Goal: Use online tool/utility: Utilize a website feature to perform a specific function

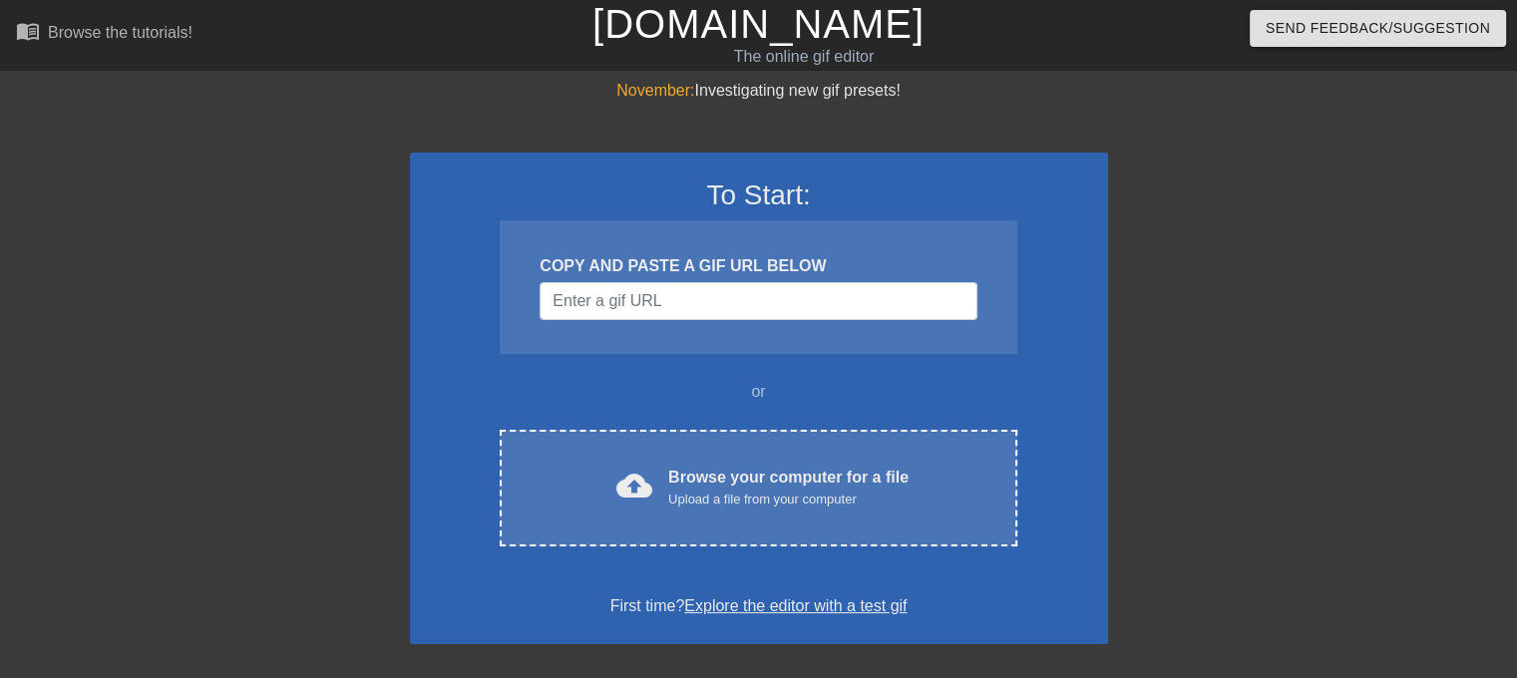
click at [735, 493] on div "Upload a file from your computer" at bounding box center [788, 500] width 240 height 20
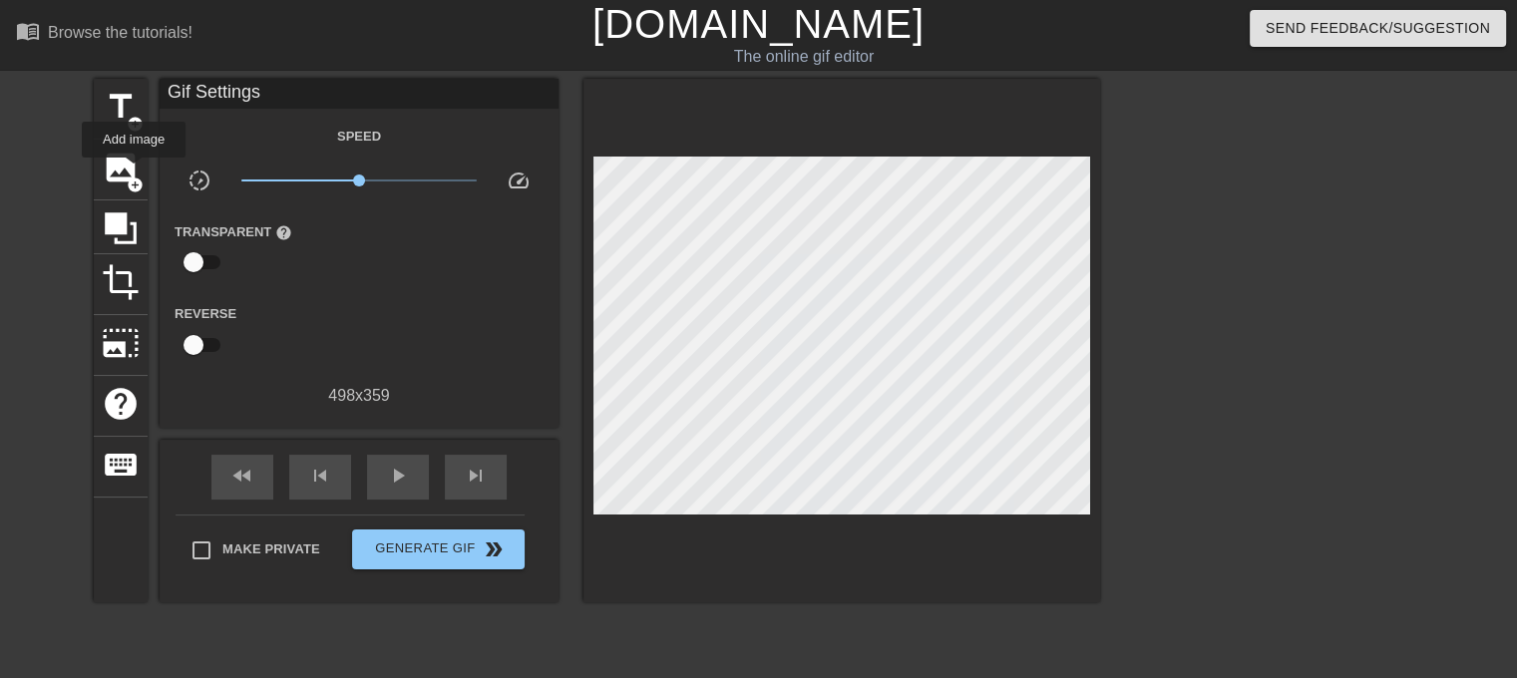
click at [134, 172] on span "image" at bounding box center [121, 168] width 38 height 38
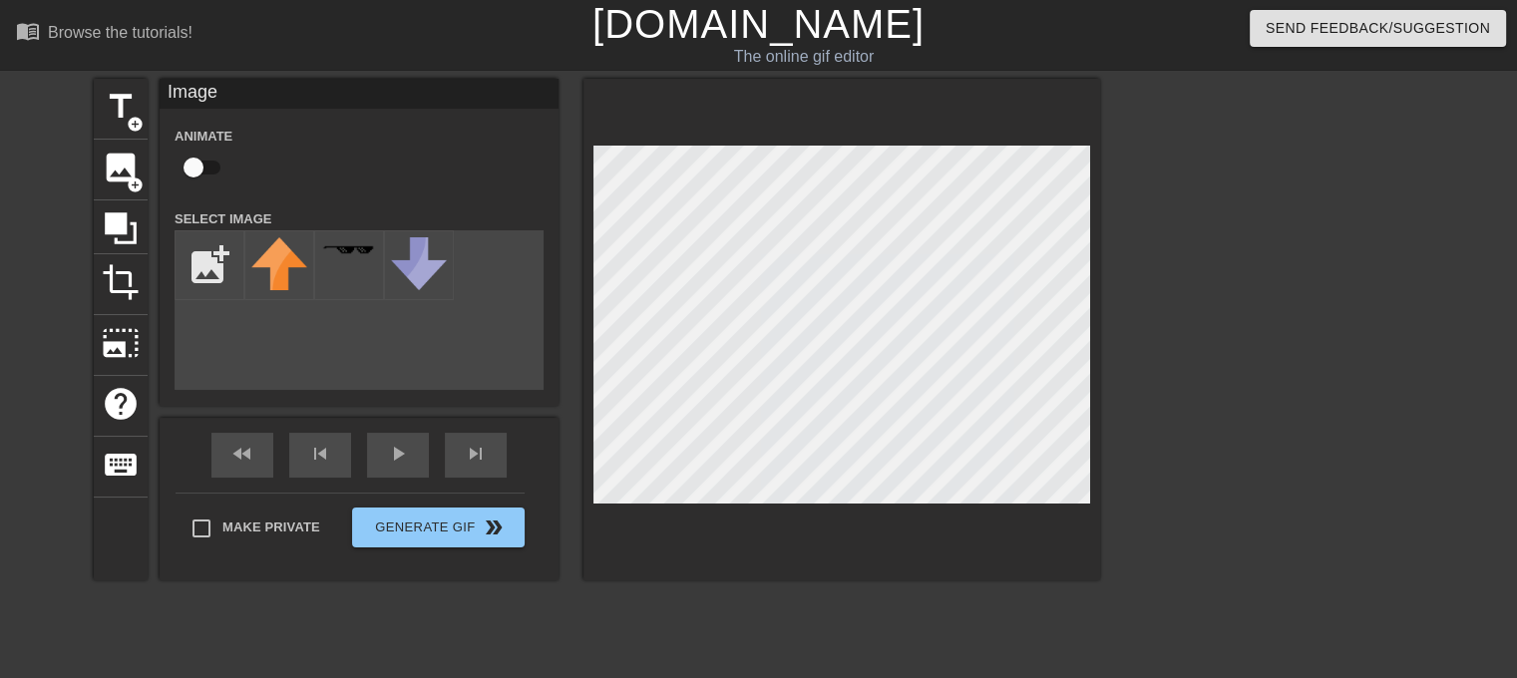
click at [210, 262] on input "file" at bounding box center [210, 265] width 68 height 68
type input "C:\fakepath\StephanieSutton.jpg"
click at [290, 272] on img at bounding box center [279, 274] width 56 height 75
click at [919, 505] on div at bounding box center [841, 330] width 517 height 502
click at [367, 282] on div "title add_circle image add_circle crop photo_size_select_large help keyboard Im…" at bounding box center [597, 330] width 1006 height 502
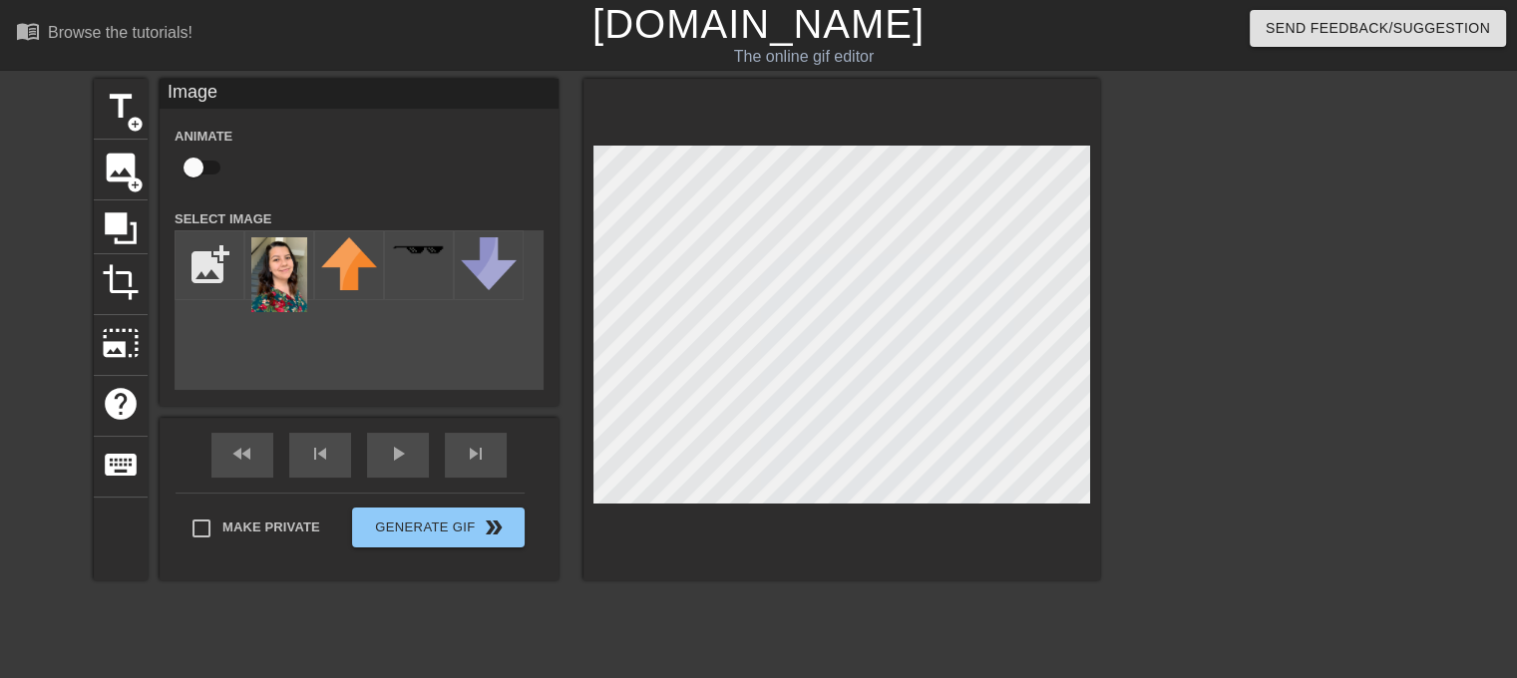
click at [210, 273] on input "file" at bounding box center [210, 265] width 68 height 68
type input "C:\fakepath\01f49571-fec9-468c-84b0-0e98804a3ea6.png"
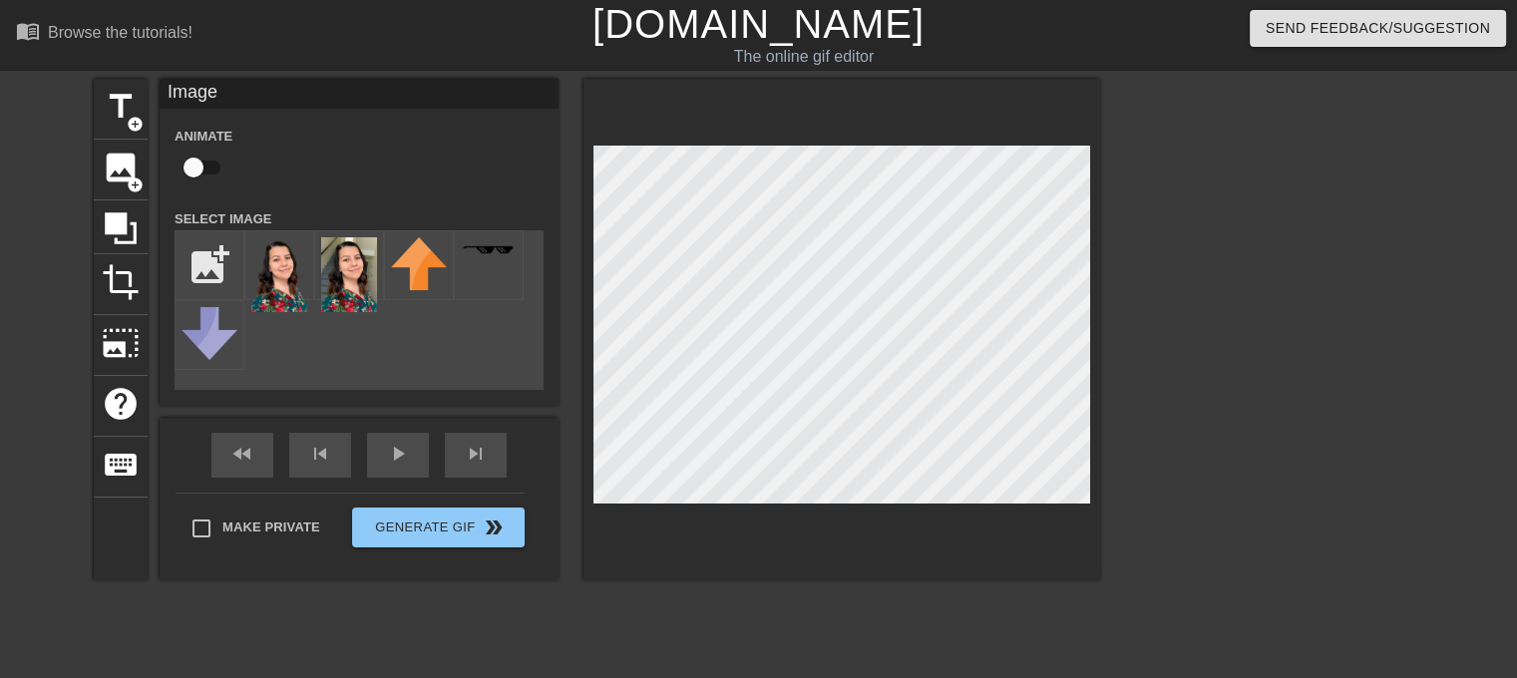
click at [280, 262] on img at bounding box center [279, 274] width 56 height 75
click at [283, 275] on img at bounding box center [279, 274] width 56 height 75
click at [283, 252] on img at bounding box center [279, 274] width 56 height 75
click at [200, 171] on input "checkbox" at bounding box center [194, 168] width 114 height 38
checkbox input "true"
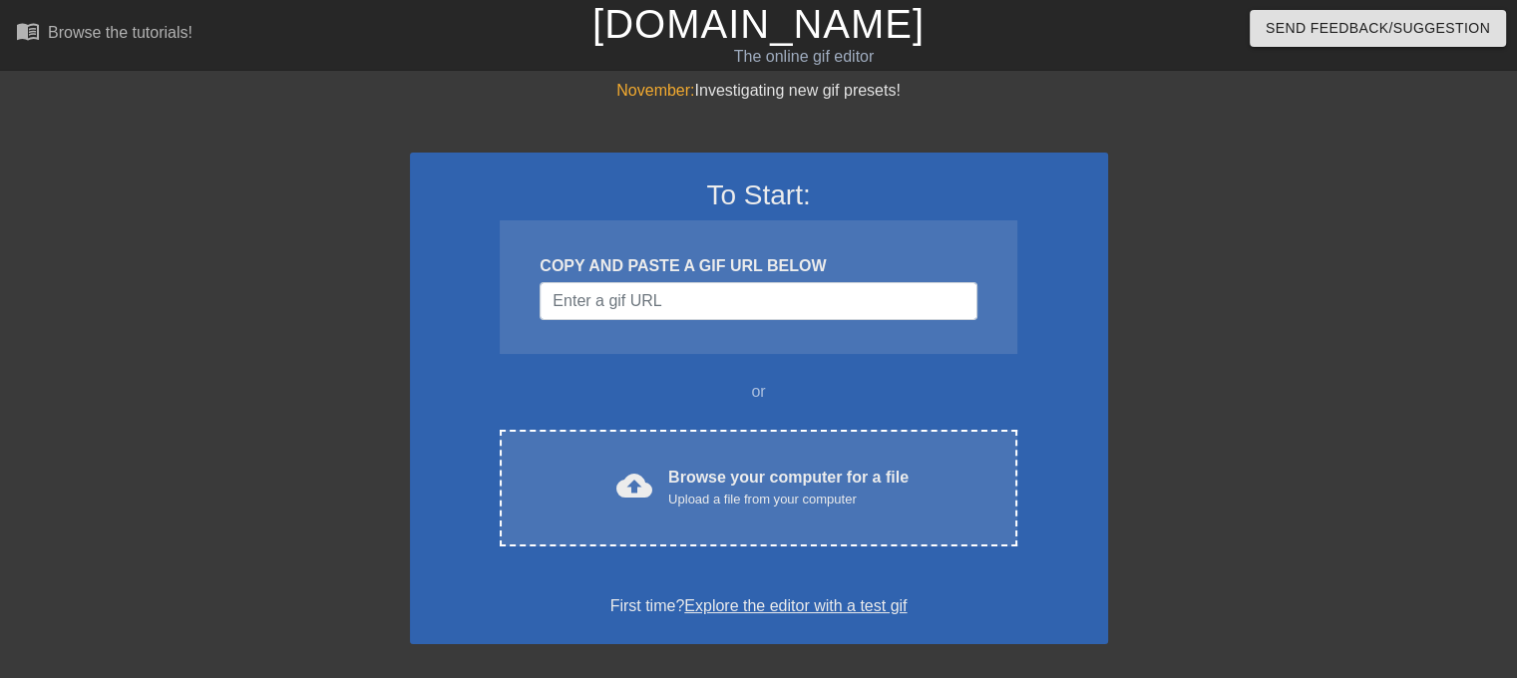
click at [672, 486] on div "Browse your computer for a file Upload a file from your computer" at bounding box center [788, 488] width 240 height 44
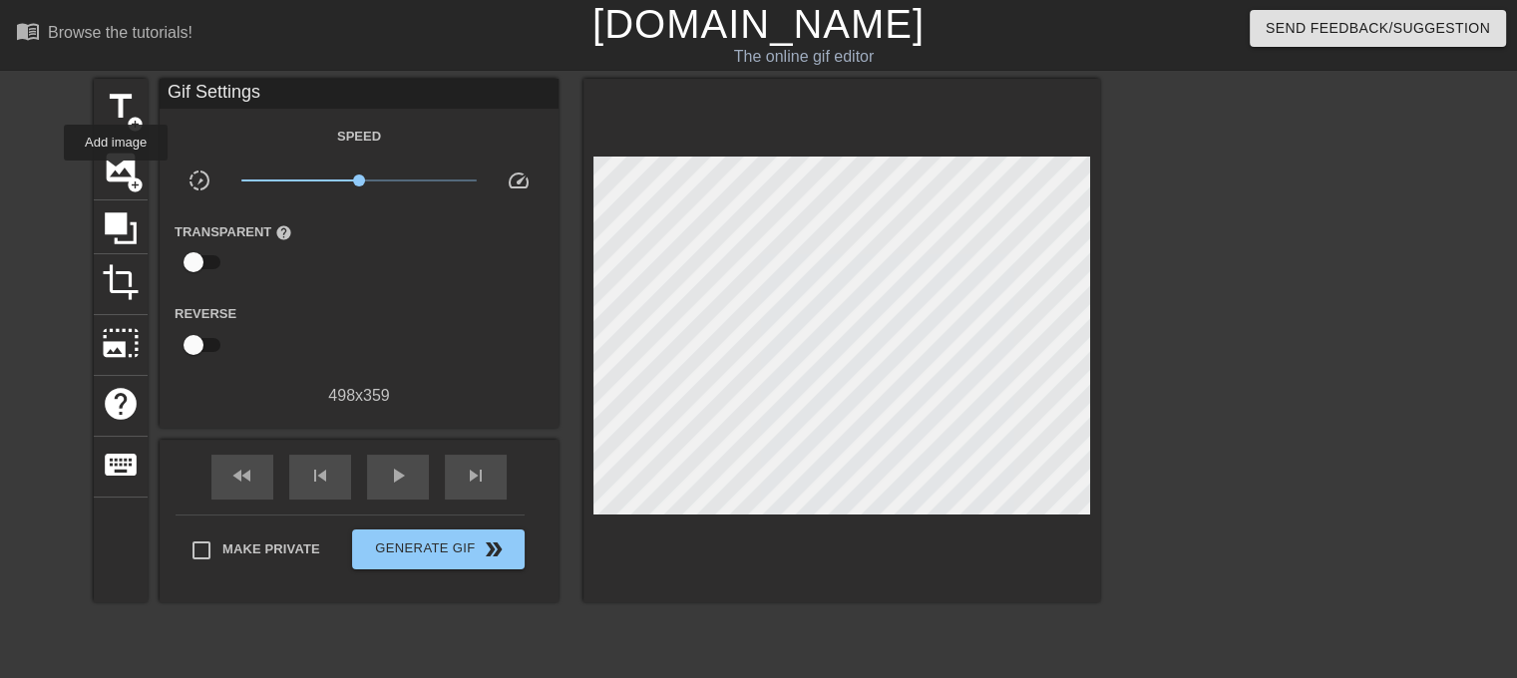
click at [116, 175] on span "image" at bounding box center [121, 168] width 38 height 38
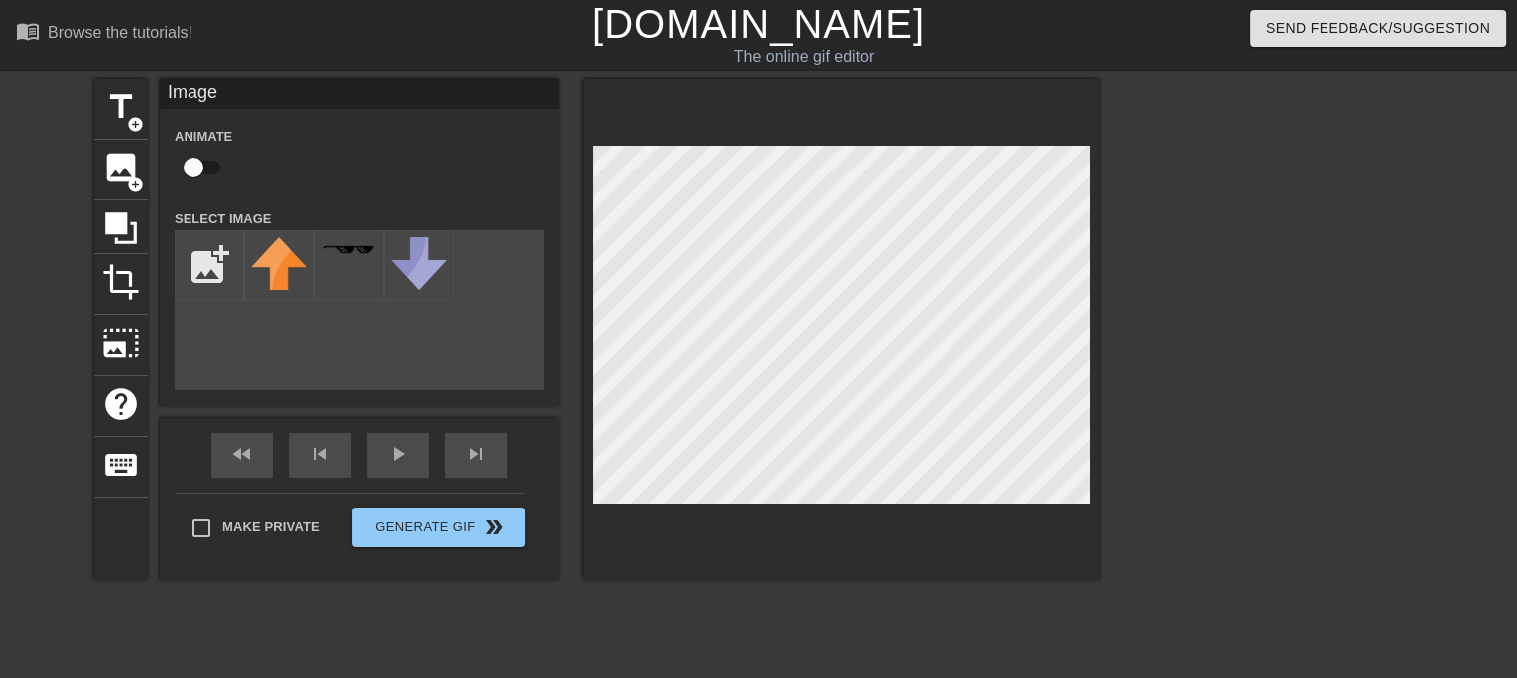
click at [213, 266] on input "file" at bounding box center [210, 265] width 68 height 68
type input "C:\fakepath\01f49571-fec9-468c-84b0-0e98804a3ea6.png"
click at [272, 278] on img at bounding box center [279, 274] width 56 height 75
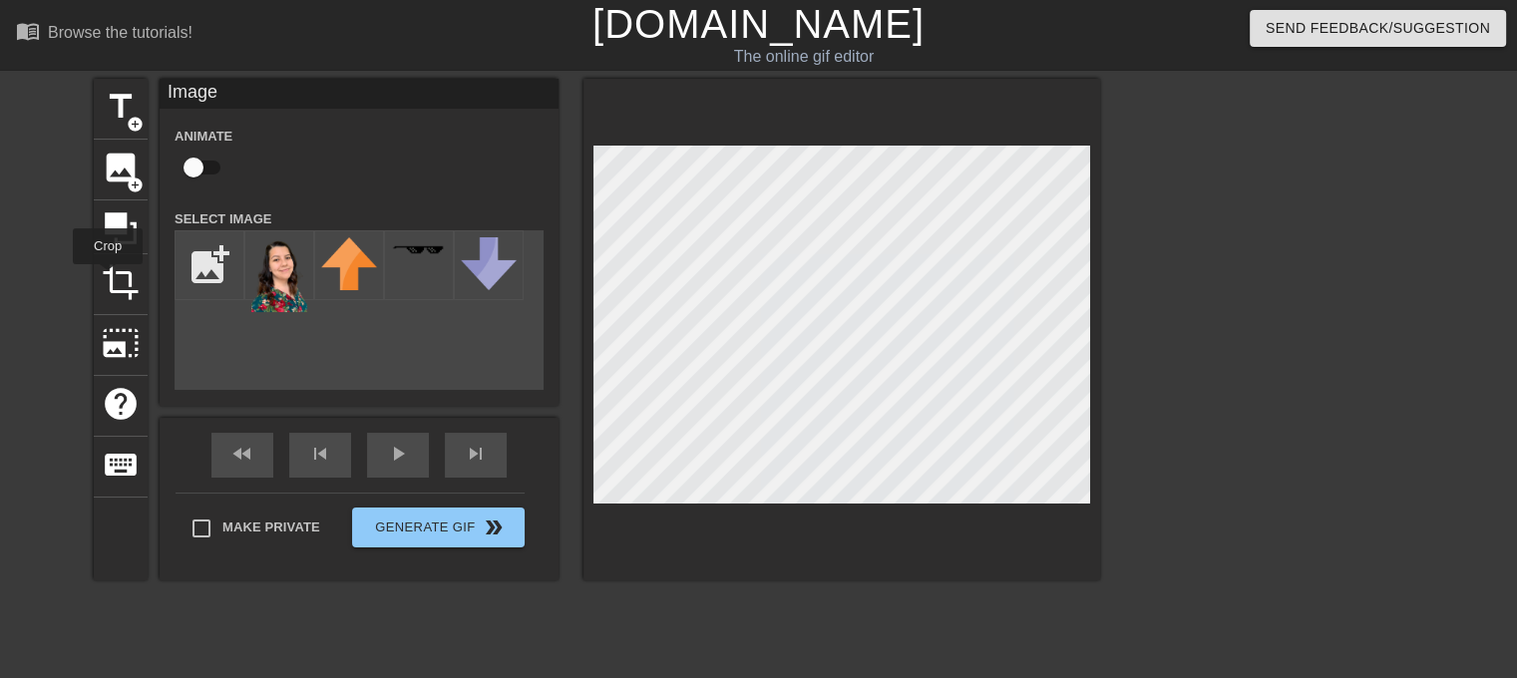
click at [108, 278] on span "crop" at bounding box center [121, 282] width 38 height 38
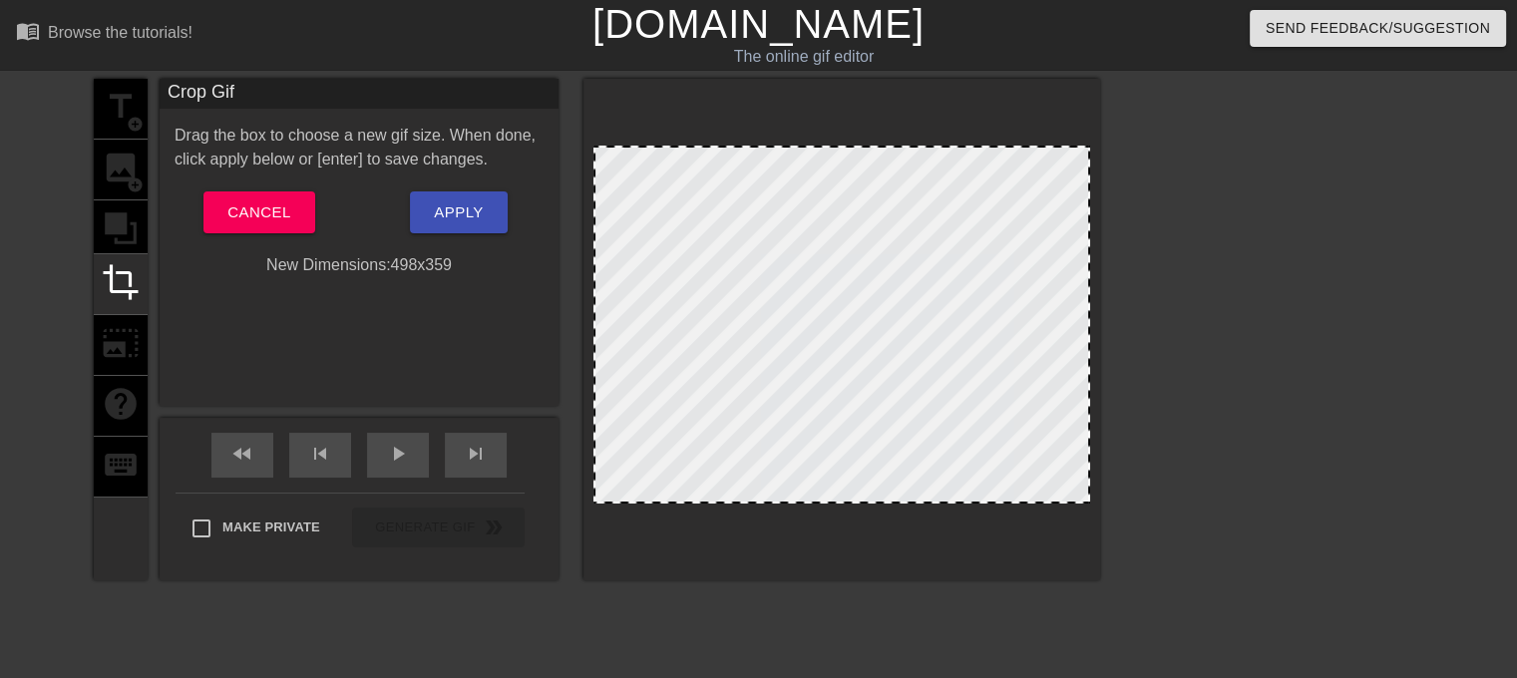
drag, startPoint x: 817, startPoint y: 274, endPoint x: 806, endPoint y: 278, distance: 11.7
click at [806, 278] on div at bounding box center [841, 325] width 497 height 358
drag, startPoint x: 808, startPoint y: 263, endPoint x: 796, endPoint y: 235, distance: 30.4
click at [796, 235] on div at bounding box center [841, 325] width 497 height 358
drag, startPoint x: 810, startPoint y: 261, endPoint x: 834, endPoint y: 271, distance: 25.9
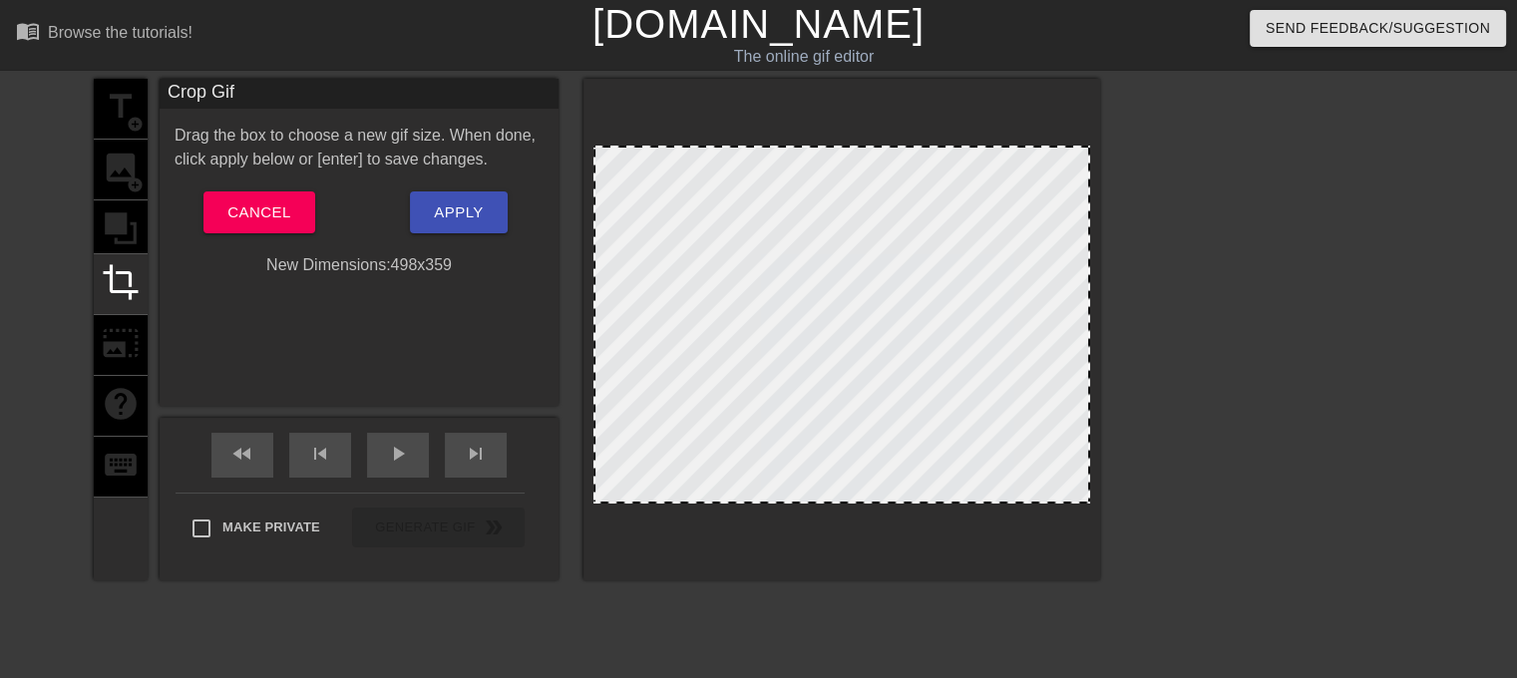
click at [834, 271] on div at bounding box center [841, 325] width 497 height 358
click at [260, 201] on span "Cancel" at bounding box center [258, 212] width 63 height 26
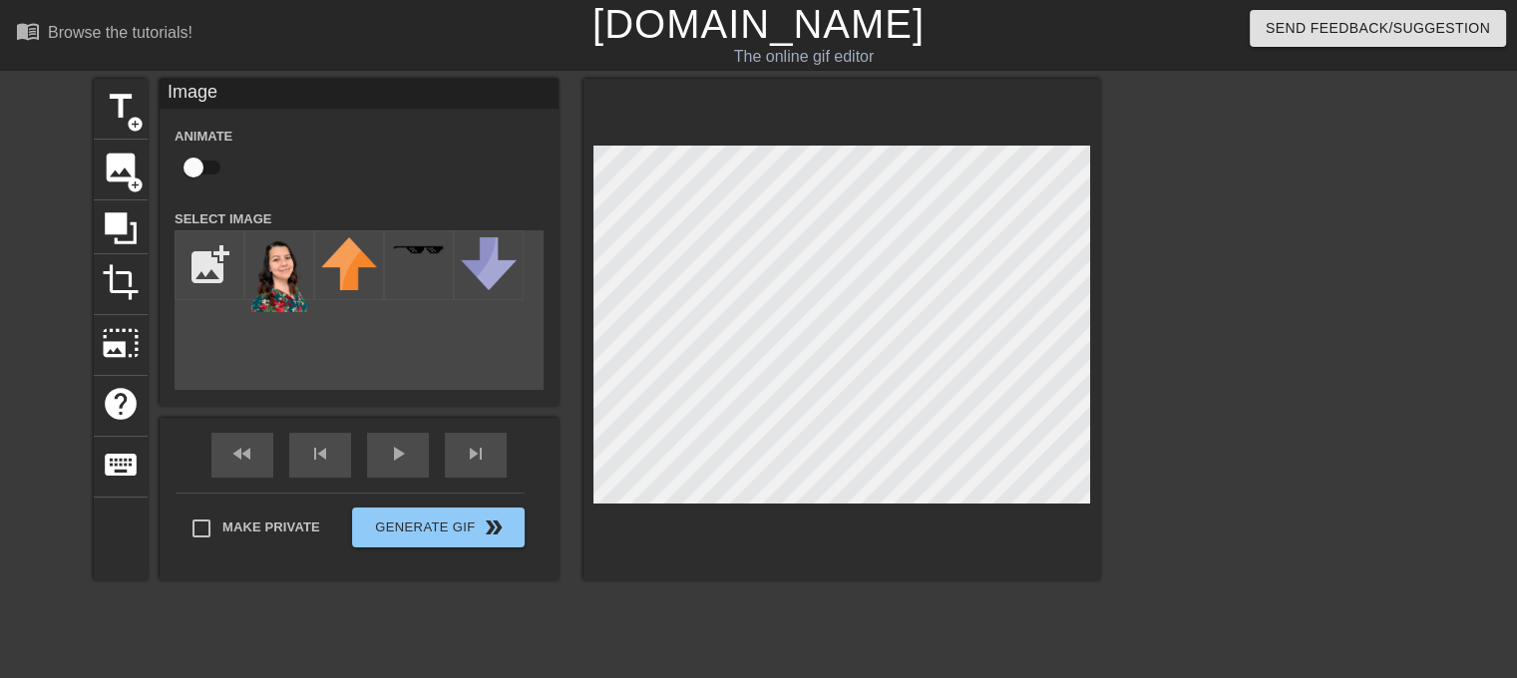
click at [347, 290] on div "title add_circle image add_circle crop photo_size_select_large help keyboard Im…" at bounding box center [597, 330] width 1006 height 502
click at [209, 269] on input "file" at bounding box center [210, 265] width 68 height 68
type input "C:\fakepath\a10bed1d-ed38-454b-a121-6a1e5e9cee75.png"
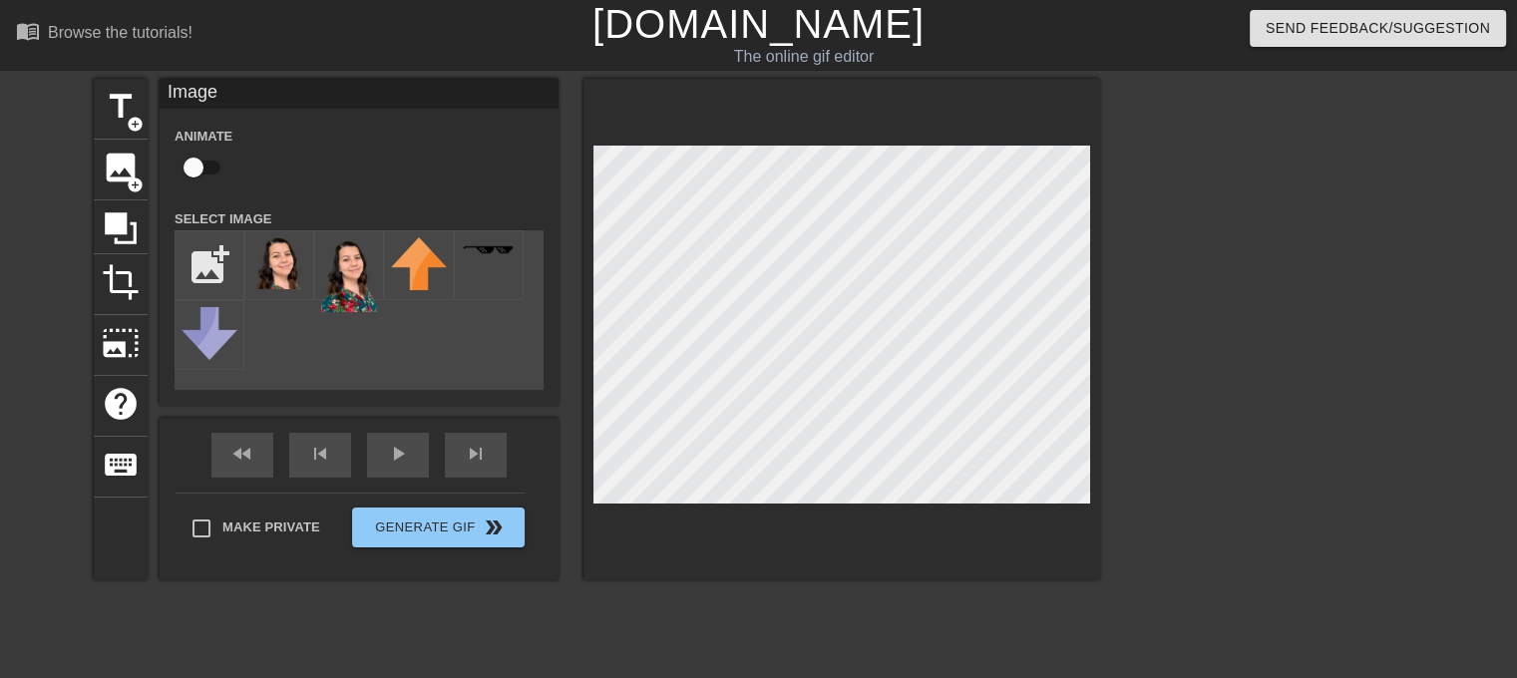
click at [279, 264] on img at bounding box center [279, 263] width 56 height 52
click at [278, 263] on img at bounding box center [279, 263] width 56 height 52
click at [736, 17] on link "[DOMAIN_NAME]" at bounding box center [758, 24] width 332 height 44
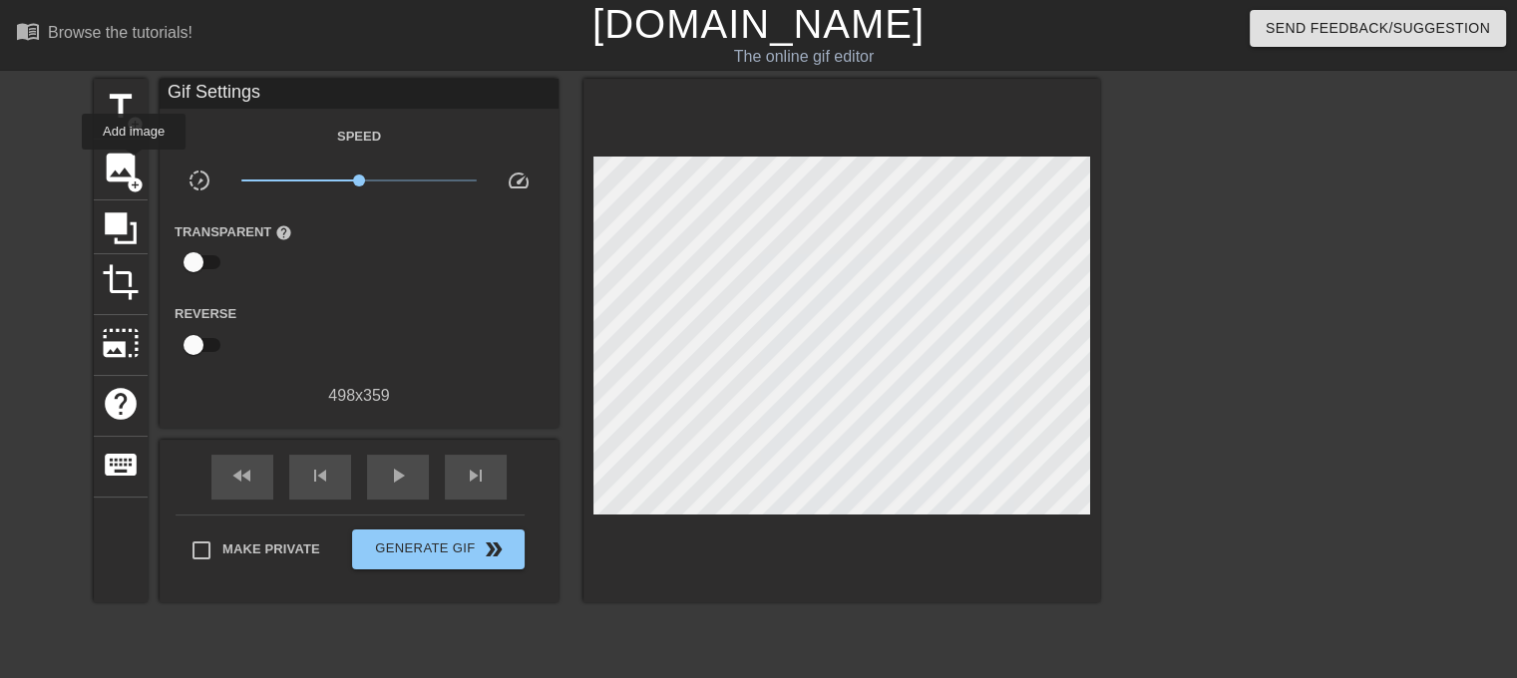
click at [132, 164] on span "image" at bounding box center [121, 168] width 38 height 38
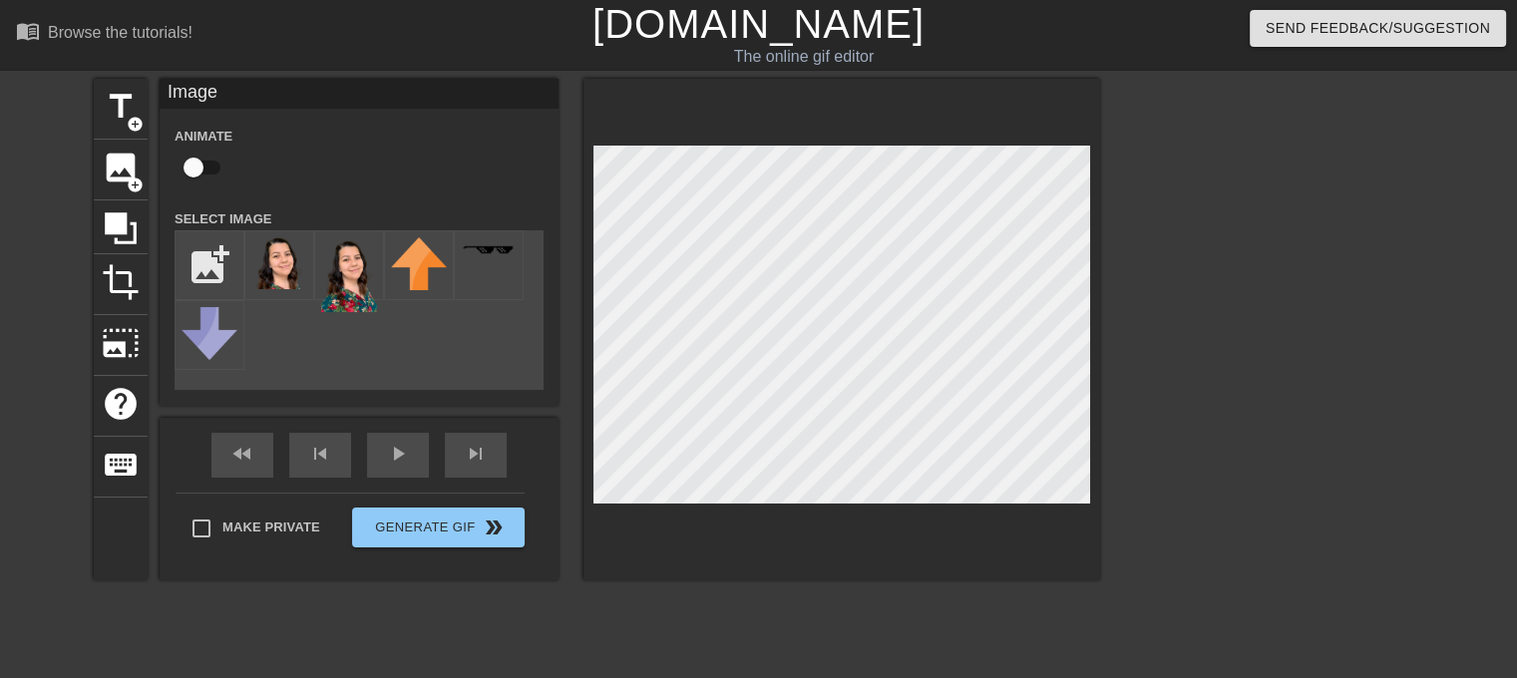
click at [272, 256] on img at bounding box center [279, 263] width 56 height 52
click at [395, 541] on button "Generate Gif double_arrow" at bounding box center [438, 528] width 173 height 40
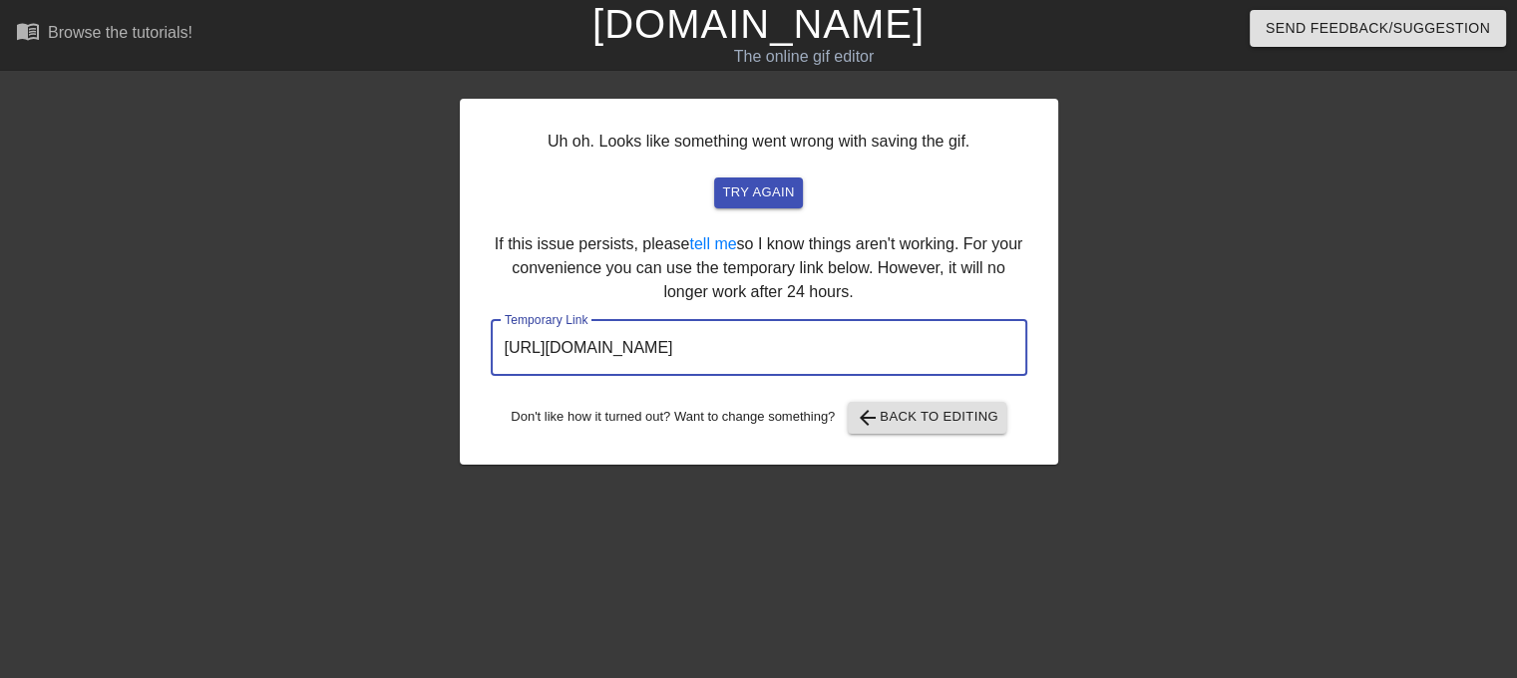
click at [919, 348] on input "https://www.gifntext.com/temp_generations/urcs5mdp.gif" at bounding box center [759, 348] width 537 height 56
drag, startPoint x: 920, startPoint y: 343, endPoint x: 399, endPoint y: 354, distance: 520.7
click at [411, 356] on div "Uh oh. Looks like something went wrong with saving the gif. try again If this i…" at bounding box center [758, 378] width 1517 height 598
click at [745, 193] on span "try again" at bounding box center [758, 193] width 72 height 23
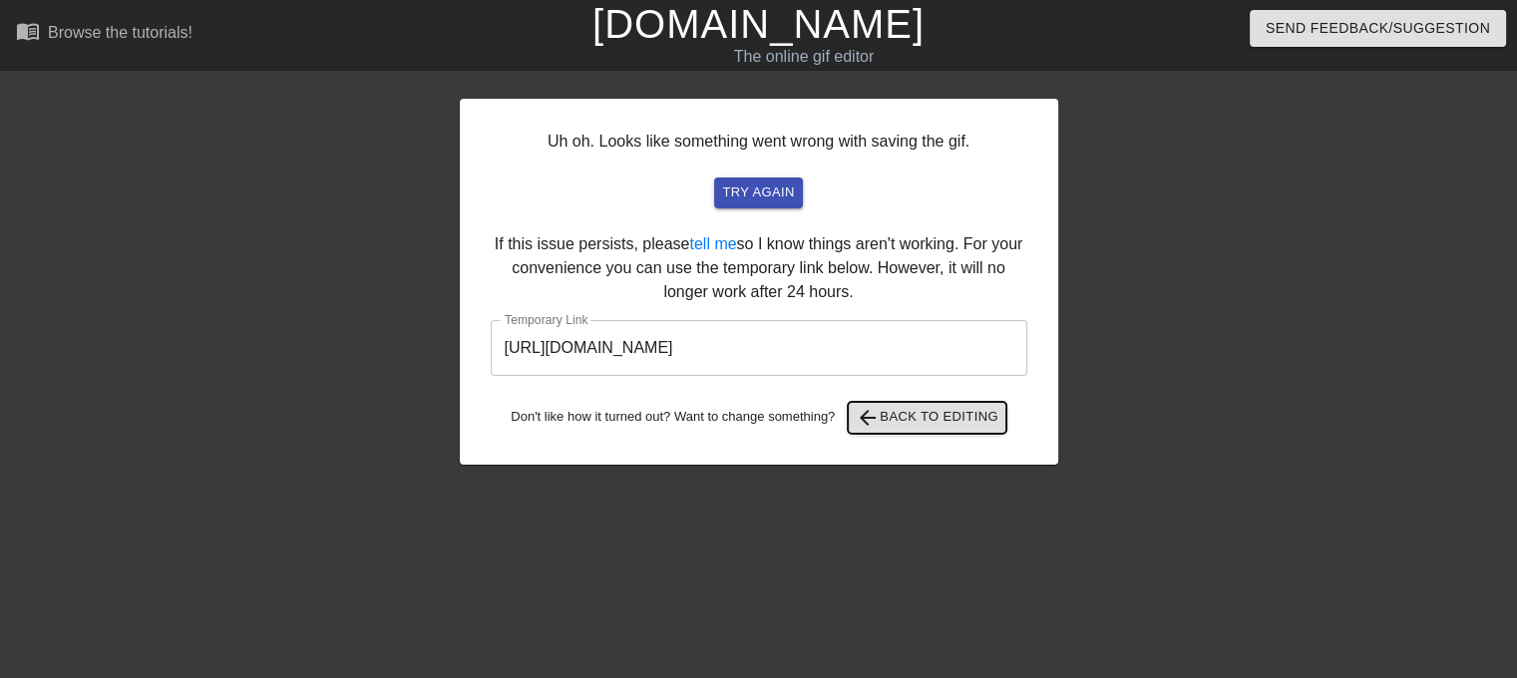
click at [937, 422] on span "arrow_back Back to Editing" at bounding box center [927, 418] width 143 height 24
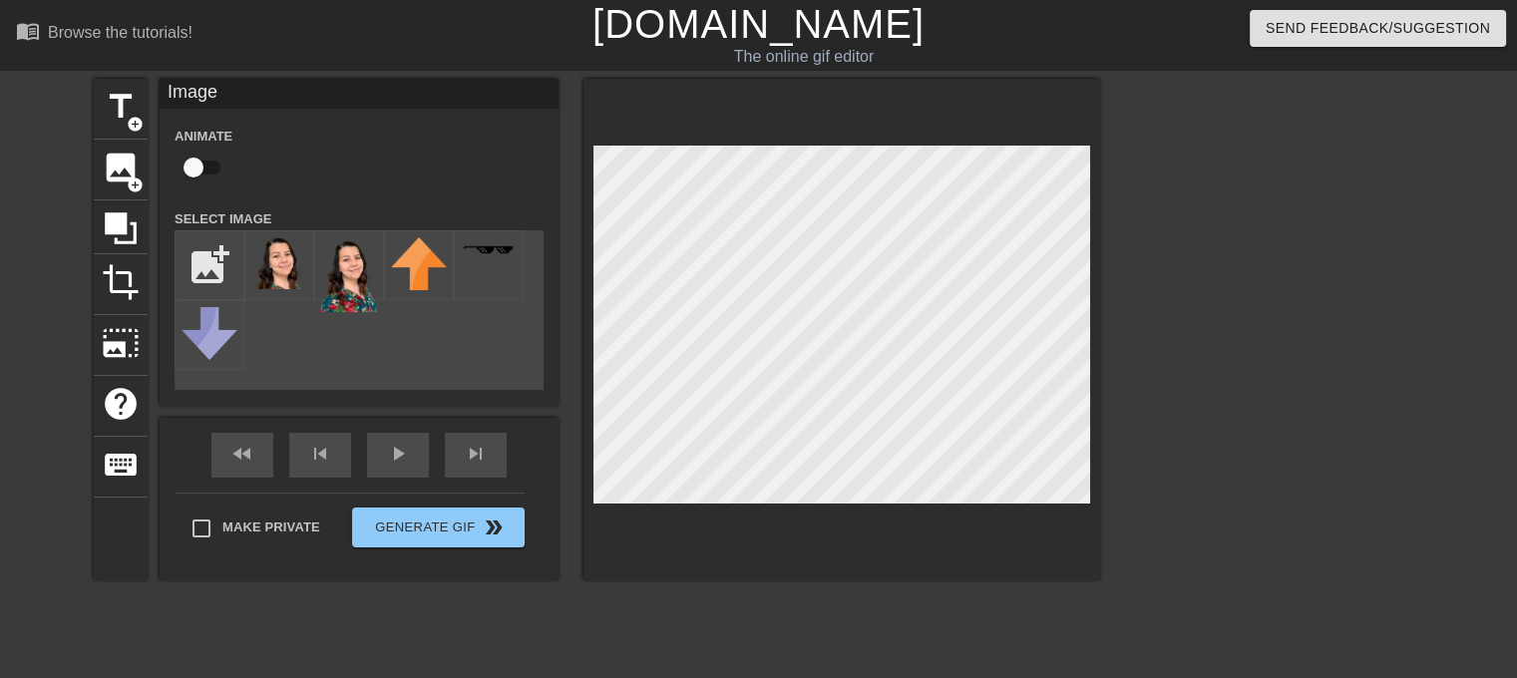
click at [758, 554] on div at bounding box center [841, 330] width 517 height 502
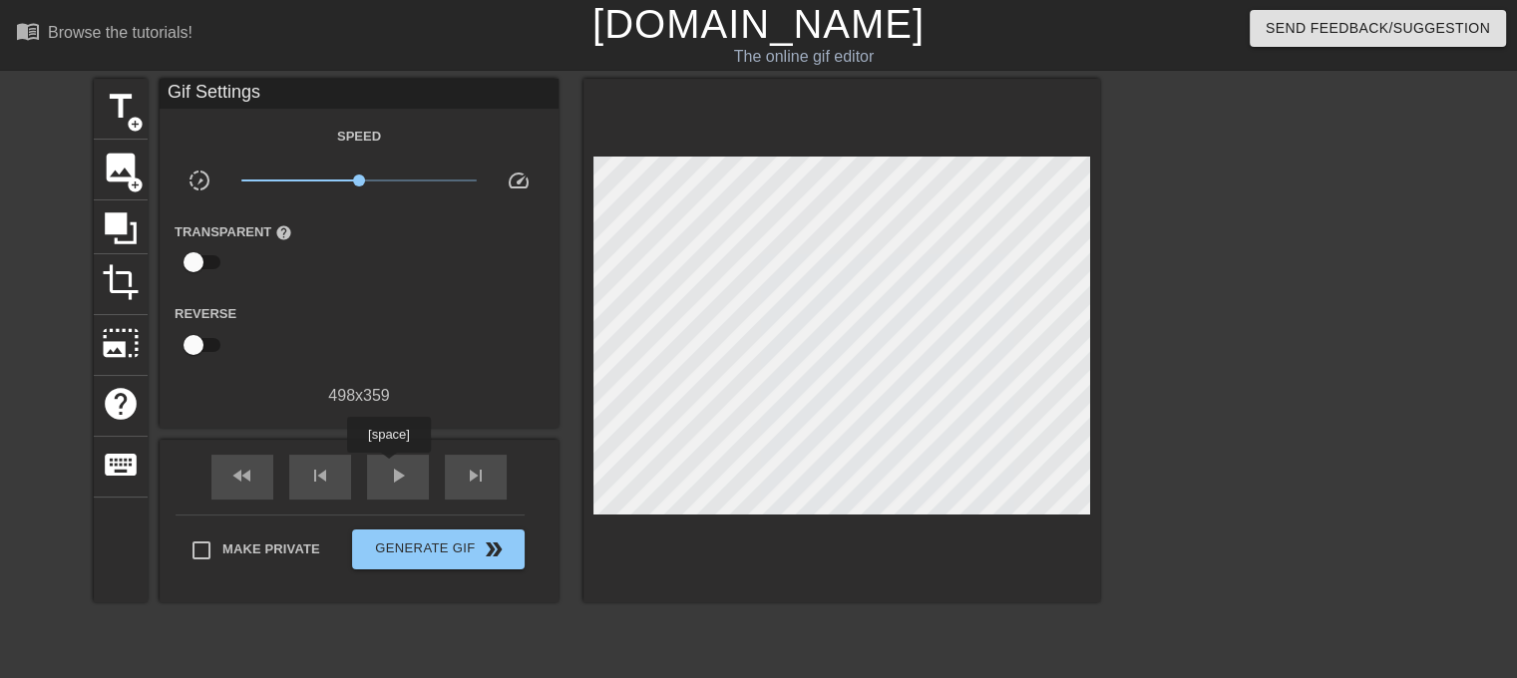
click at [391, 469] on span "play_arrow" at bounding box center [398, 476] width 24 height 24
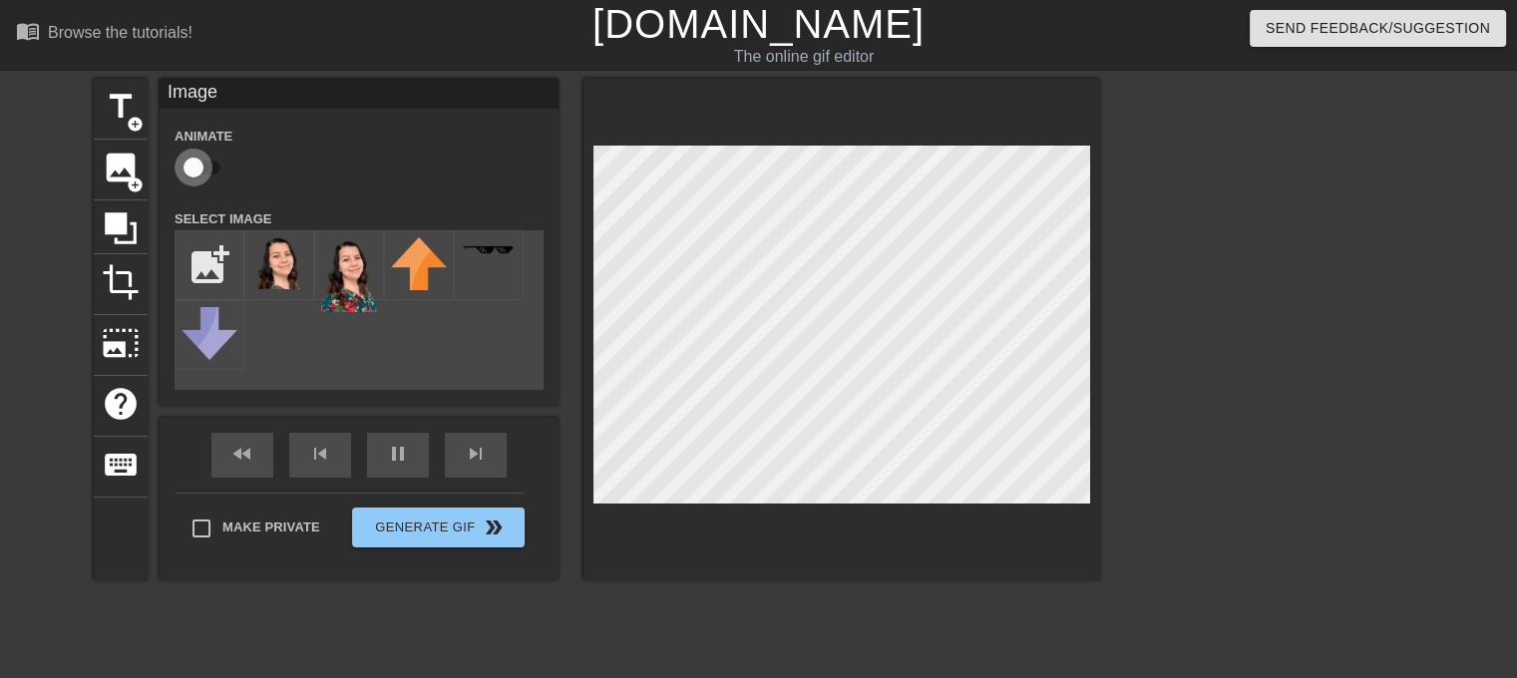
click at [194, 164] on input "checkbox" at bounding box center [194, 168] width 114 height 38
checkbox input "true"
click at [385, 458] on div "pause" at bounding box center [398, 455] width 62 height 45
click at [399, 445] on div "fast_rewind skip_previous play_arrow skip_next" at bounding box center [358, 455] width 325 height 75
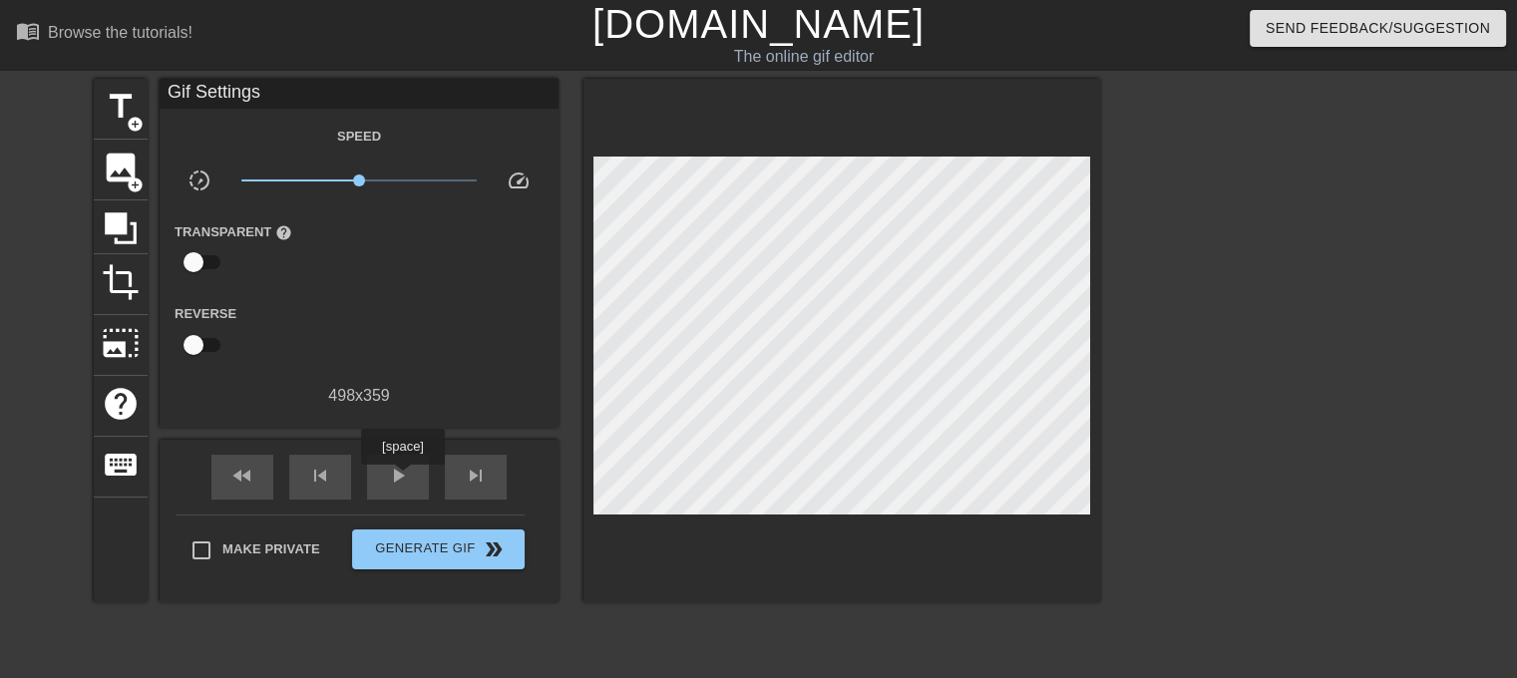
click at [402, 479] on span "play_arrow" at bounding box center [398, 476] width 24 height 24
click at [400, 481] on span "pause" at bounding box center [398, 476] width 24 height 24
click at [401, 452] on div "fast_rewind skip_previous play_arrow skip_next" at bounding box center [358, 477] width 325 height 75
click at [396, 482] on span "play_arrow" at bounding box center [398, 476] width 24 height 24
drag, startPoint x: 355, startPoint y: 178, endPoint x: 322, endPoint y: 189, distance: 35.0
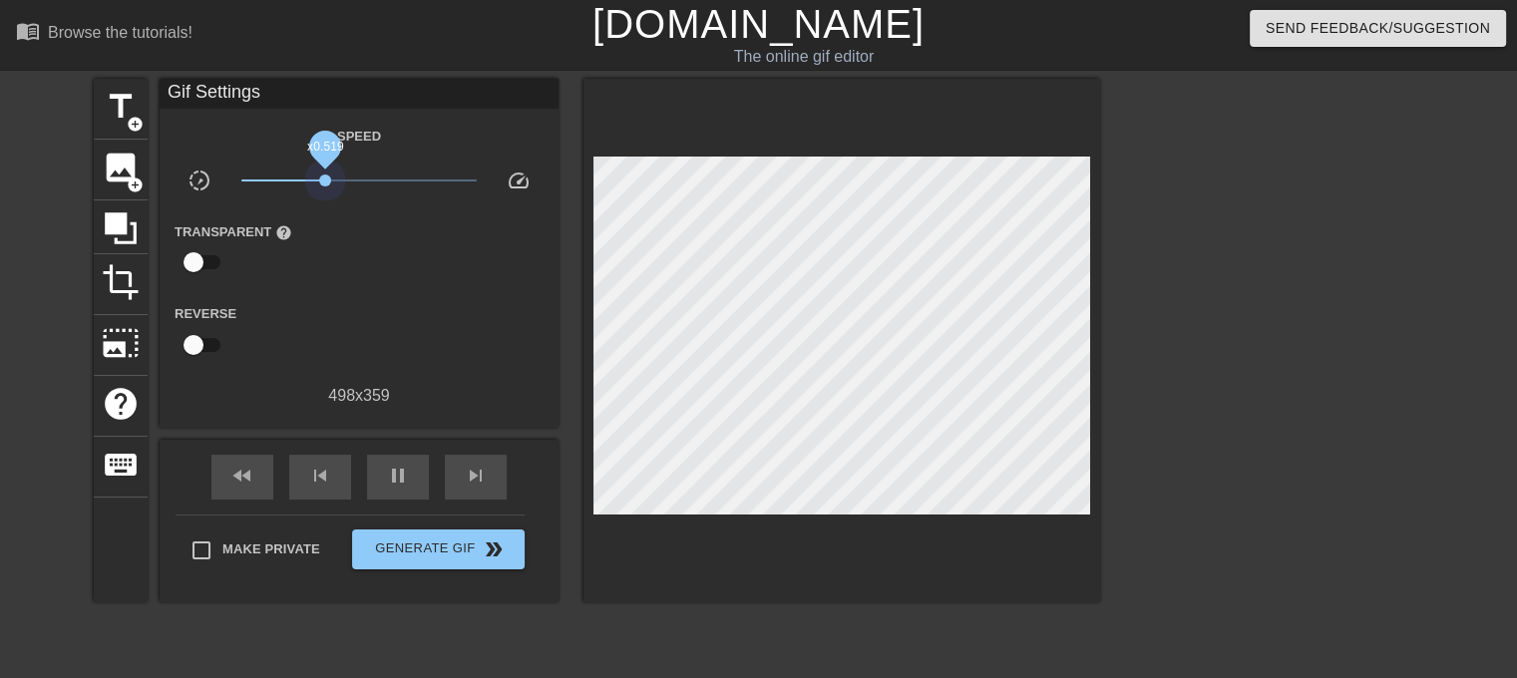
click at [322, 189] on span "x0.519" at bounding box center [359, 181] width 236 height 24
click at [382, 472] on div "pause" at bounding box center [398, 477] width 62 height 45
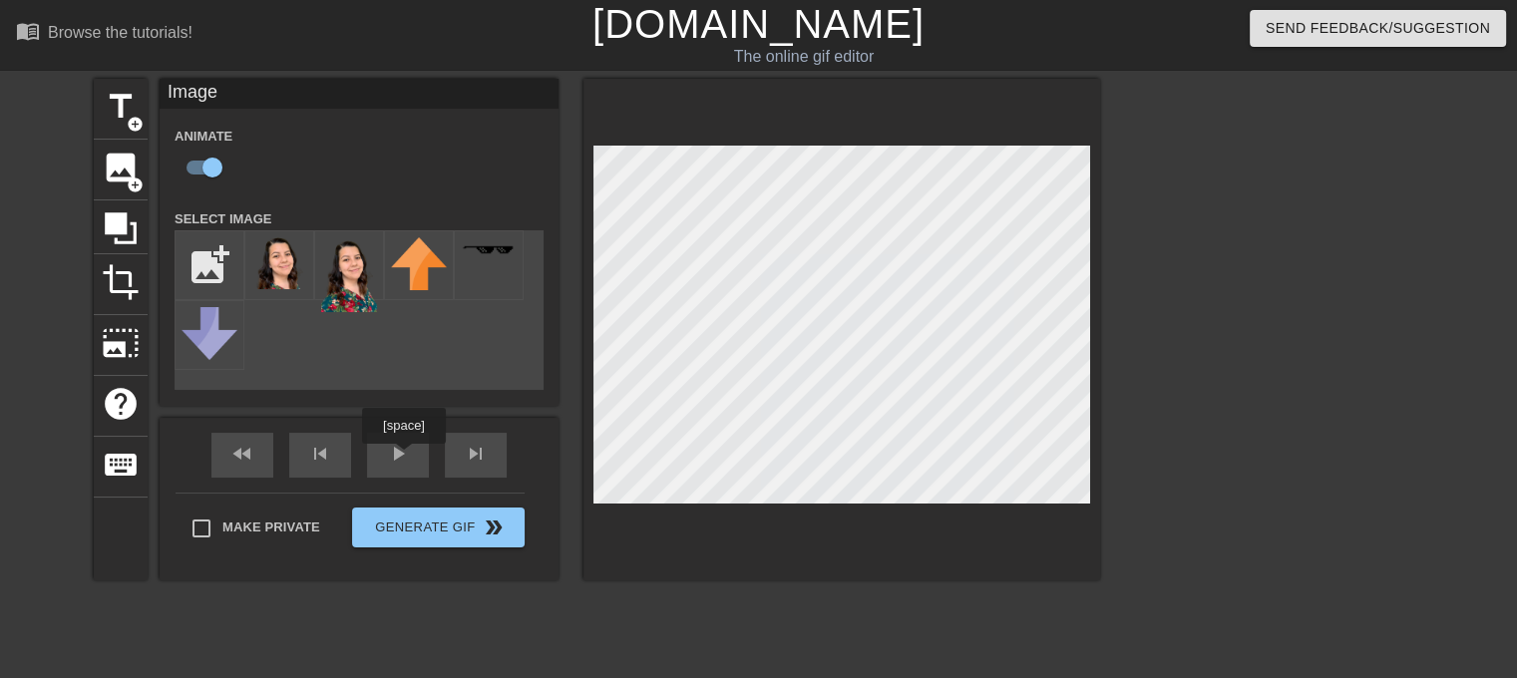
click at [403, 454] on div "play_arrow" at bounding box center [398, 455] width 62 height 45
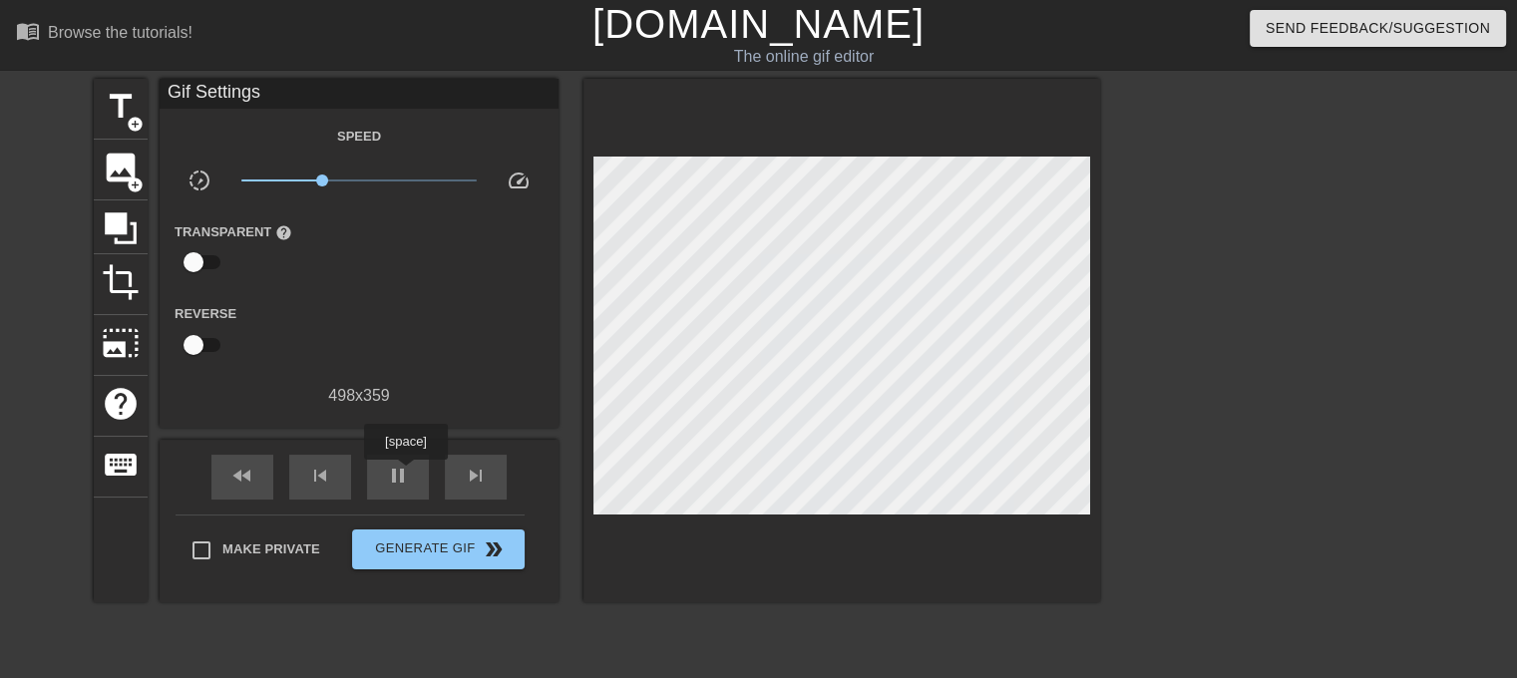
click at [405, 474] on span "pause" at bounding box center [398, 476] width 24 height 24
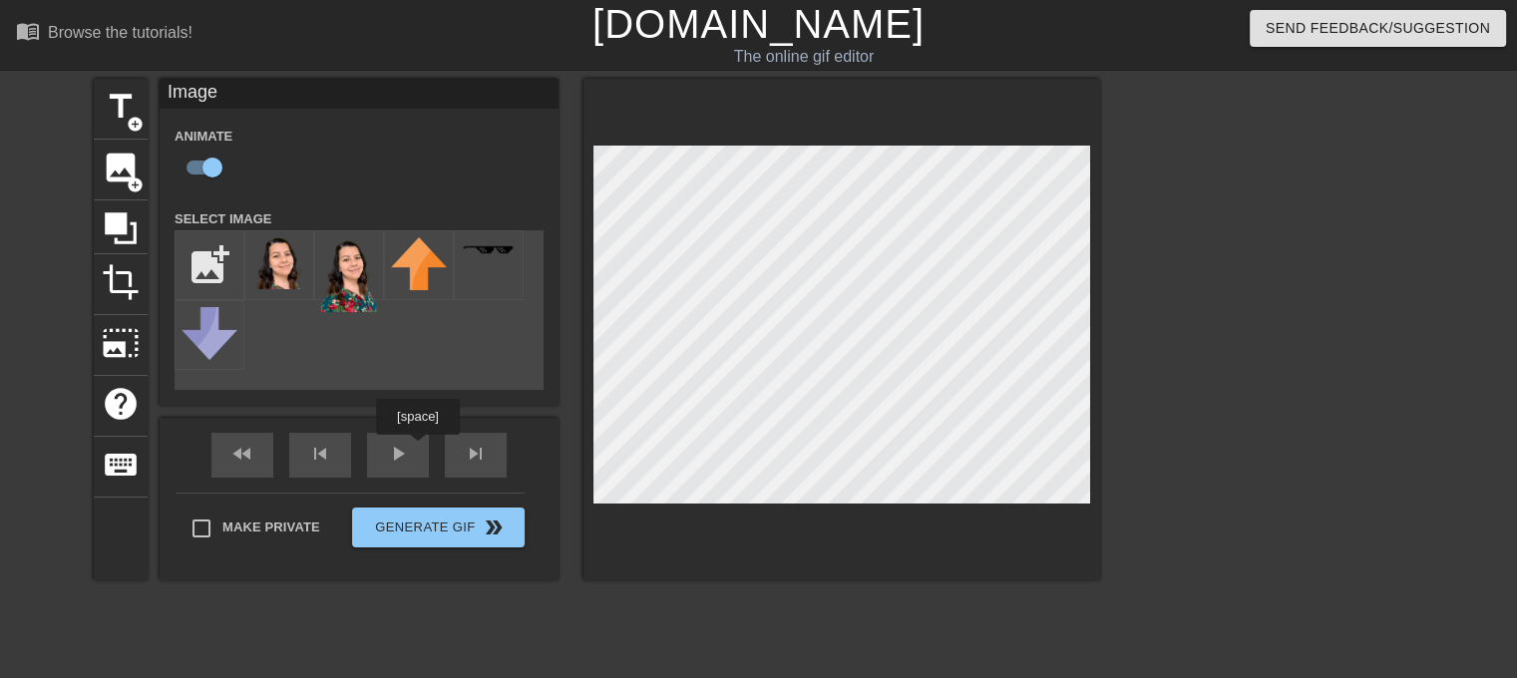
click at [415, 448] on div "fast_rewind skip_previous play_arrow skip_next" at bounding box center [358, 455] width 325 height 75
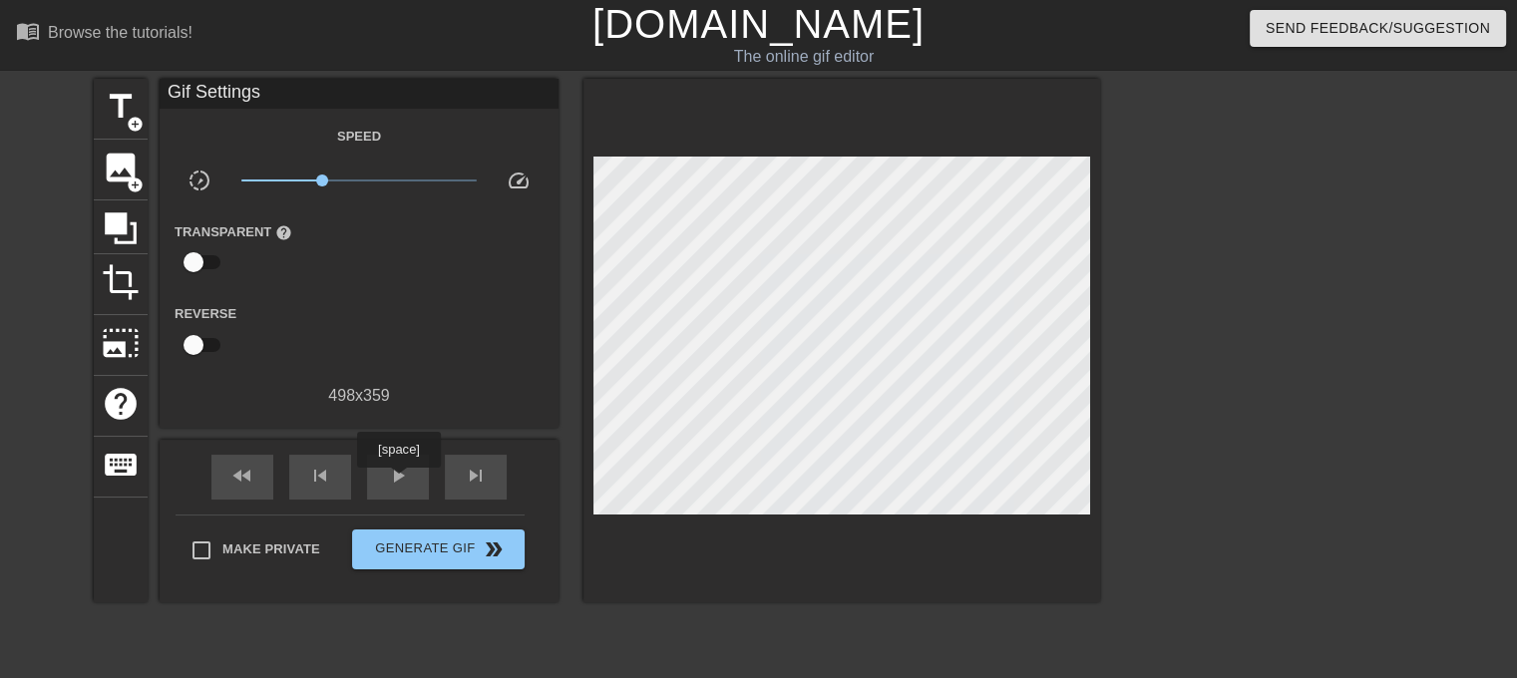
click at [398, 482] on span "play_arrow" at bounding box center [398, 476] width 24 height 24
click at [398, 482] on span "pause" at bounding box center [398, 476] width 24 height 24
drag, startPoint x: 319, startPoint y: 175, endPoint x: 387, endPoint y: 186, distance: 68.9
click at [387, 186] on span "x1.24" at bounding box center [359, 181] width 236 height 24
click at [396, 480] on span "play_arrow" at bounding box center [398, 476] width 24 height 24
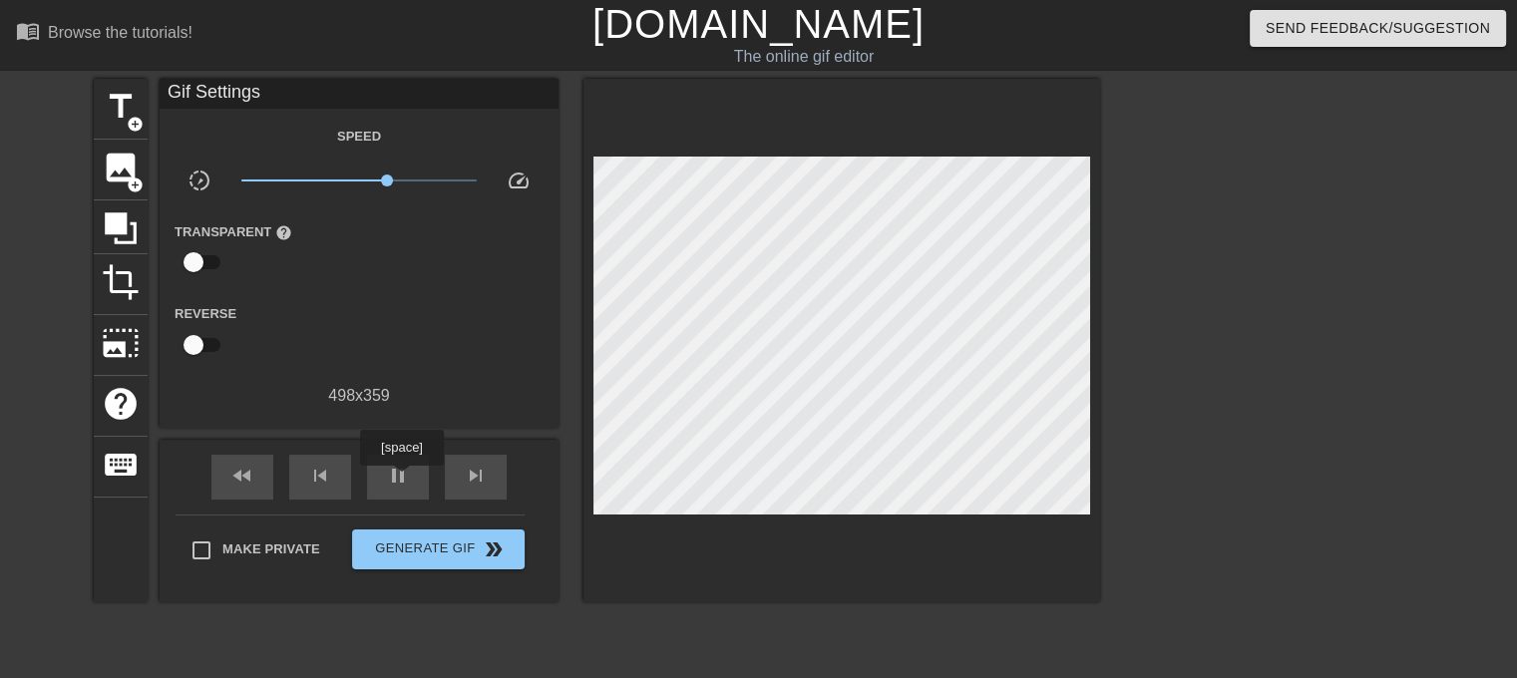
click at [401, 480] on span "pause" at bounding box center [398, 476] width 24 height 24
click at [118, 168] on span "image" at bounding box center [121, 168] width 38 height 38
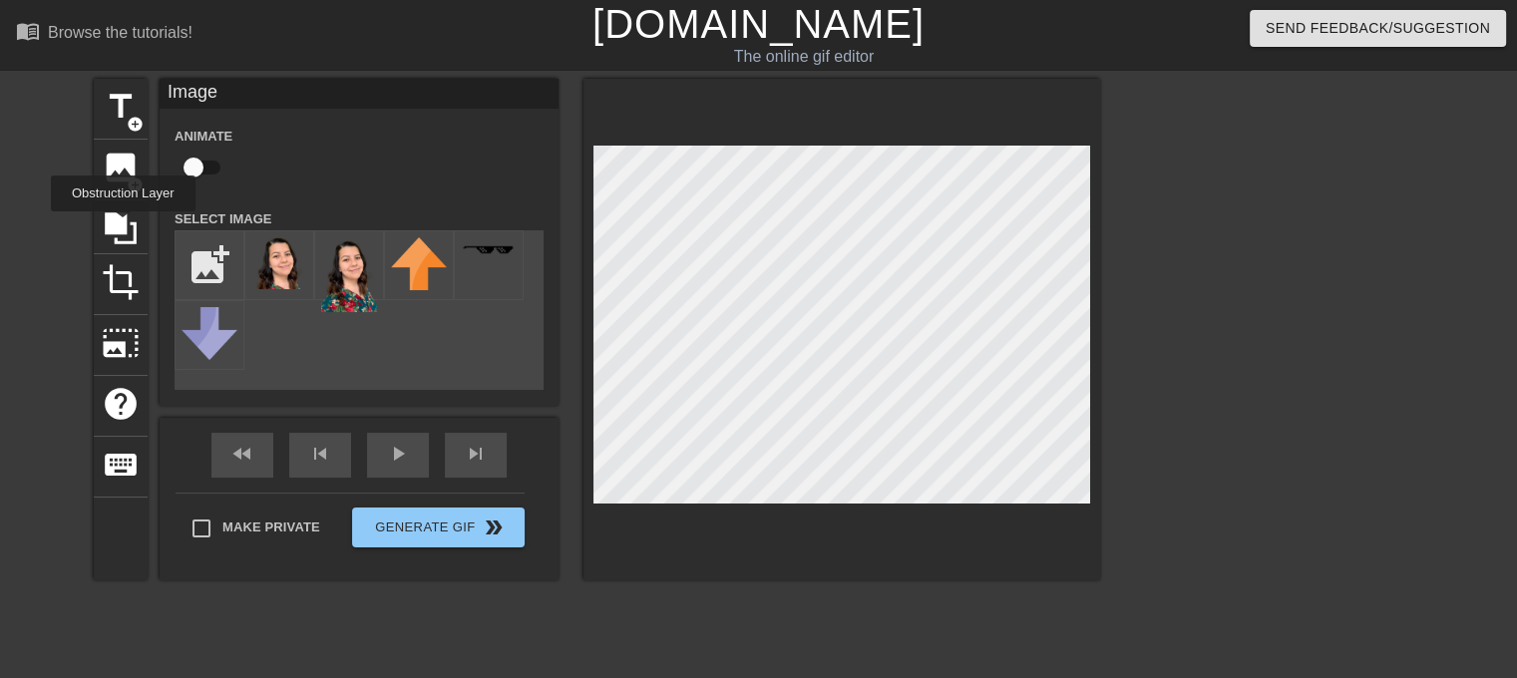
click at [123, 225] on icon at bounding box center [121, 228] width 32 height 32
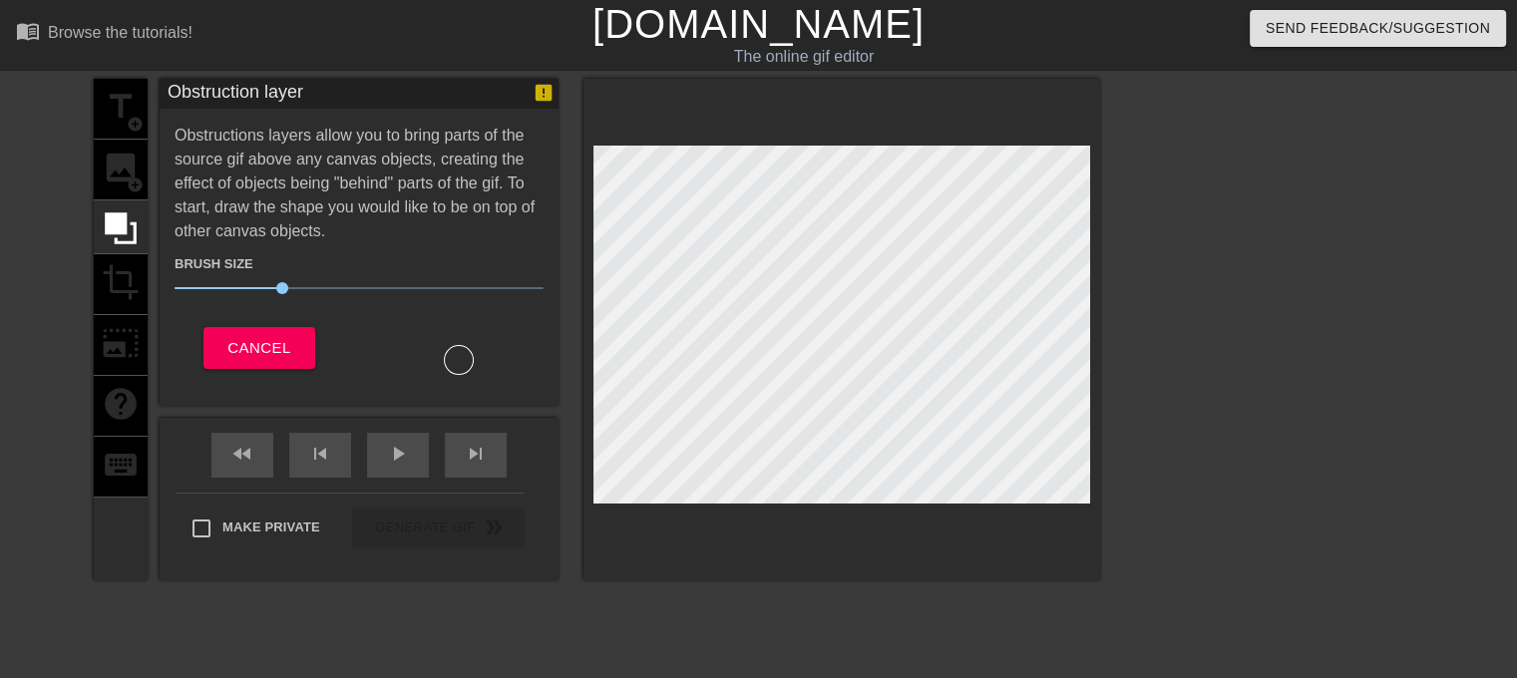
click at [108, 282] on div "title add_circle image add_circle crop photo_size_select_large help keyboard" at bounding box center [121, 330] width 54 height 502
click at [250, 354] on span "Cancel" at bounding box center [258, 348] width 63 height 26
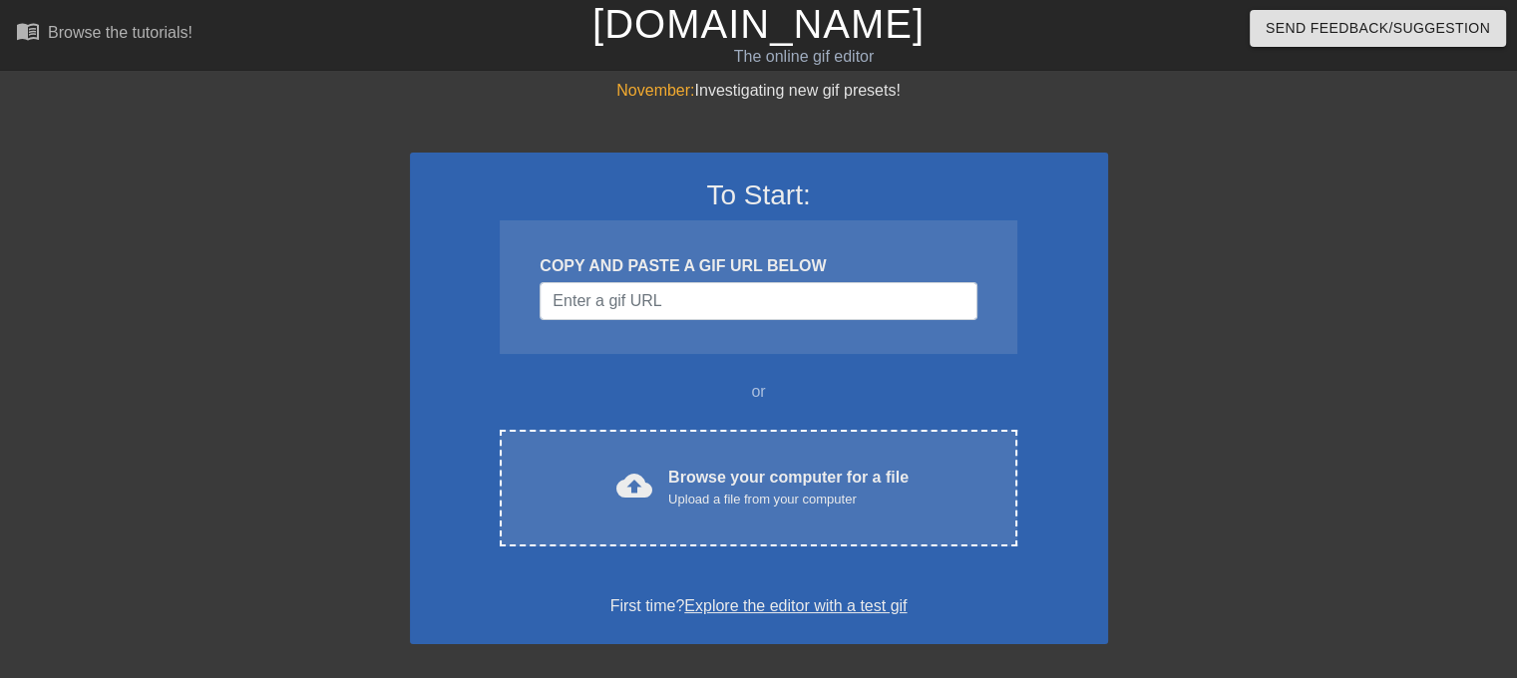
click at [738, 490] on div "Upload a file from your computer" at bounding box center [788, 500] width 240 height 20
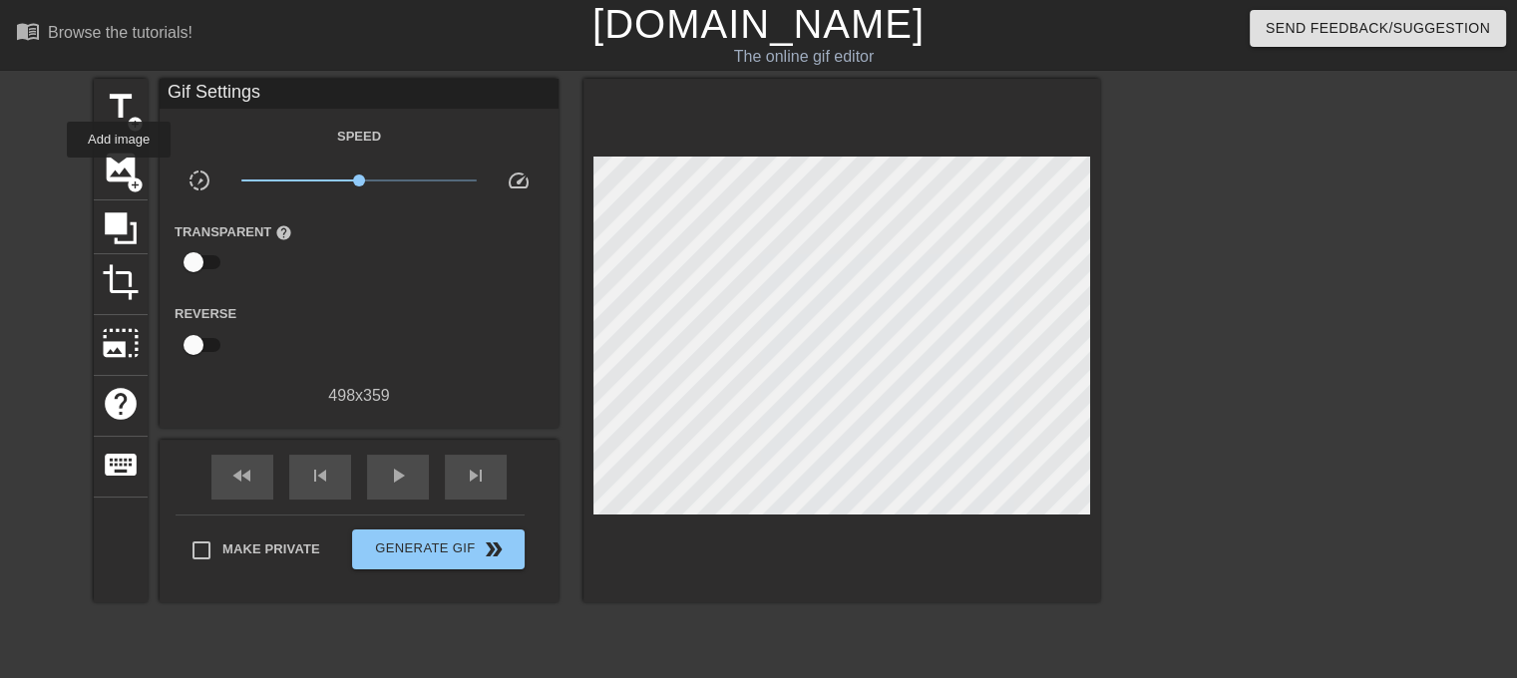
click at [119, 172] on span "image" at bounding box center [121, 168] width 38 height 38
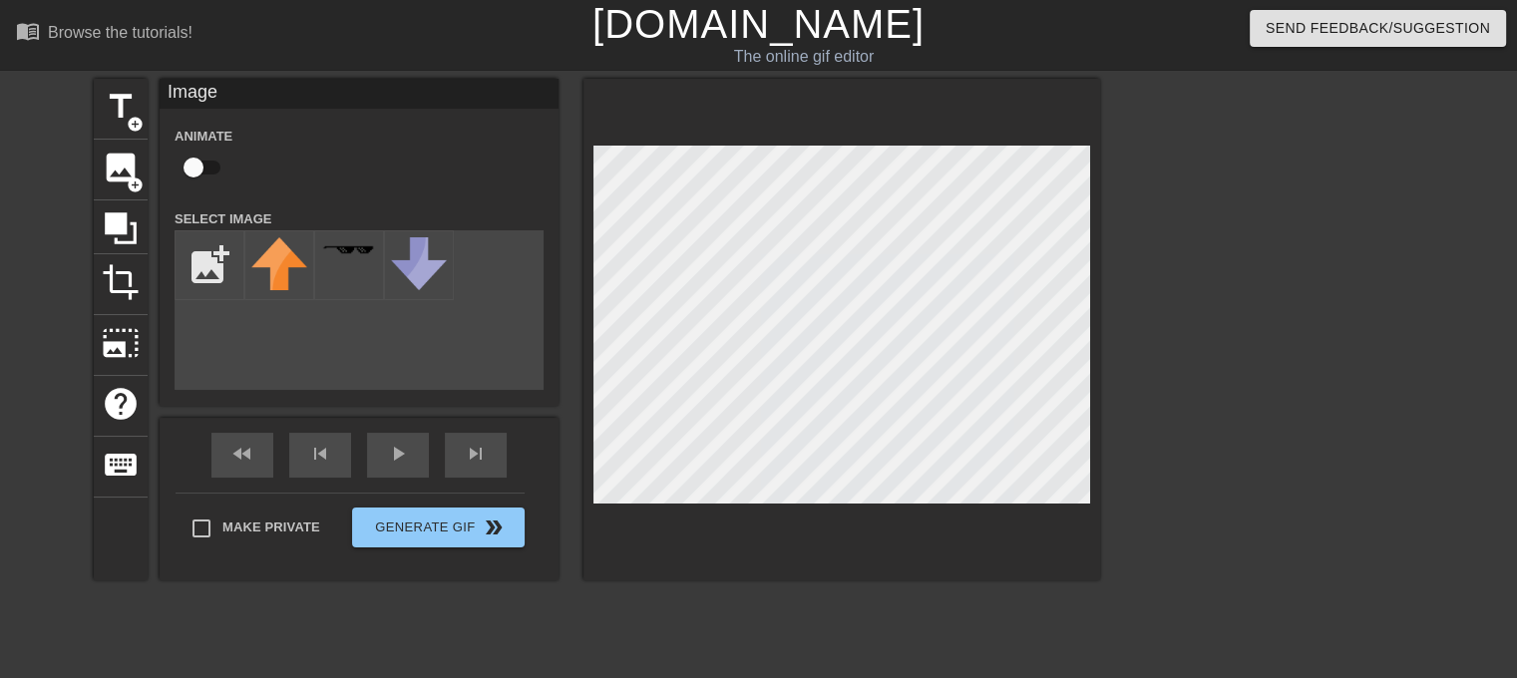
click at [214, 258] on input "file" at bounding box center [210, 265] width 68 height 68
type input "C:\fakepath\a10bed1d-ed38-454b-a121-6a1e5e9cee75.png"
click at [279, 258] on img at bounding box center [279, 263] width 56 height 52
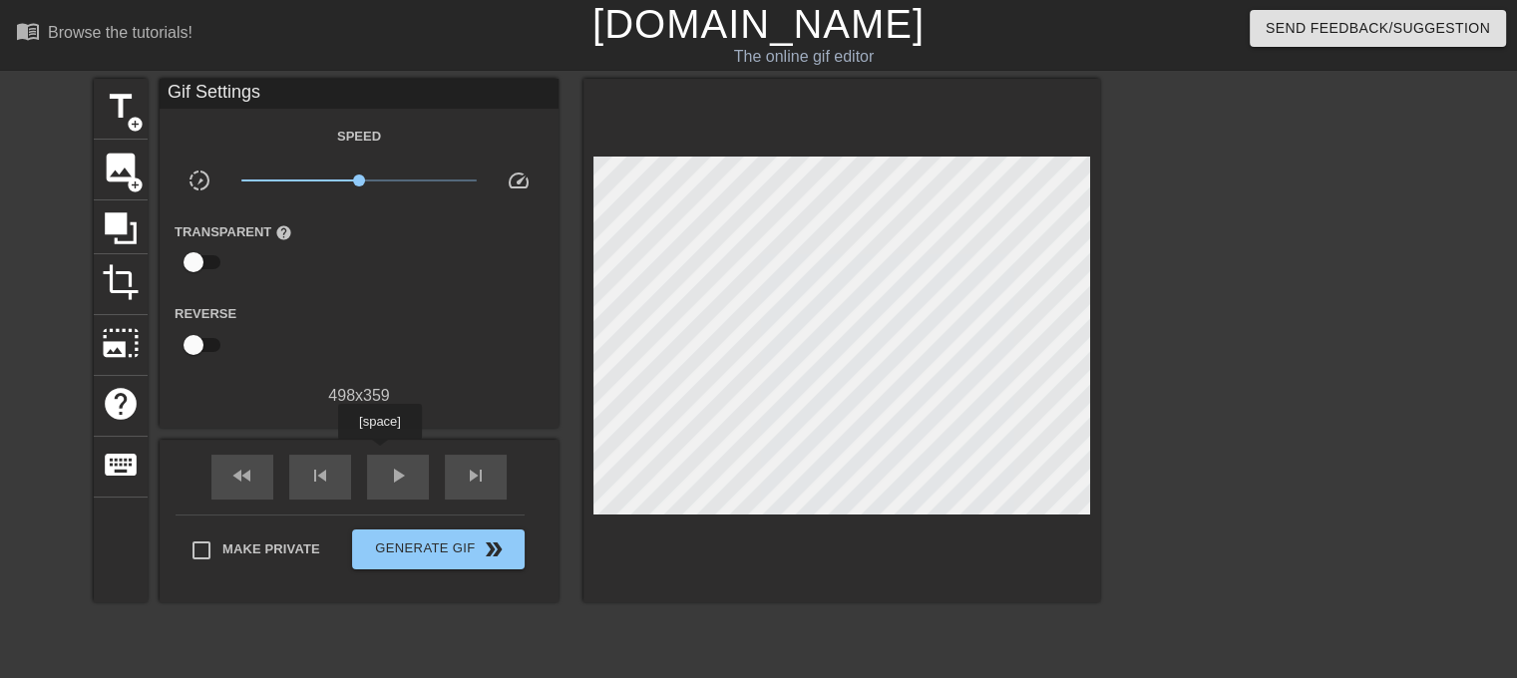
click at [379, 455] on div "play_arrow" at bounding box center [398, 477] width 62 height 45
click at [395, 474] on span "pause" at bounding box center [398, 476] width 24 height 24
click at [110, 151] on span "image" at bounding box center [121, 168] width 38 height 38
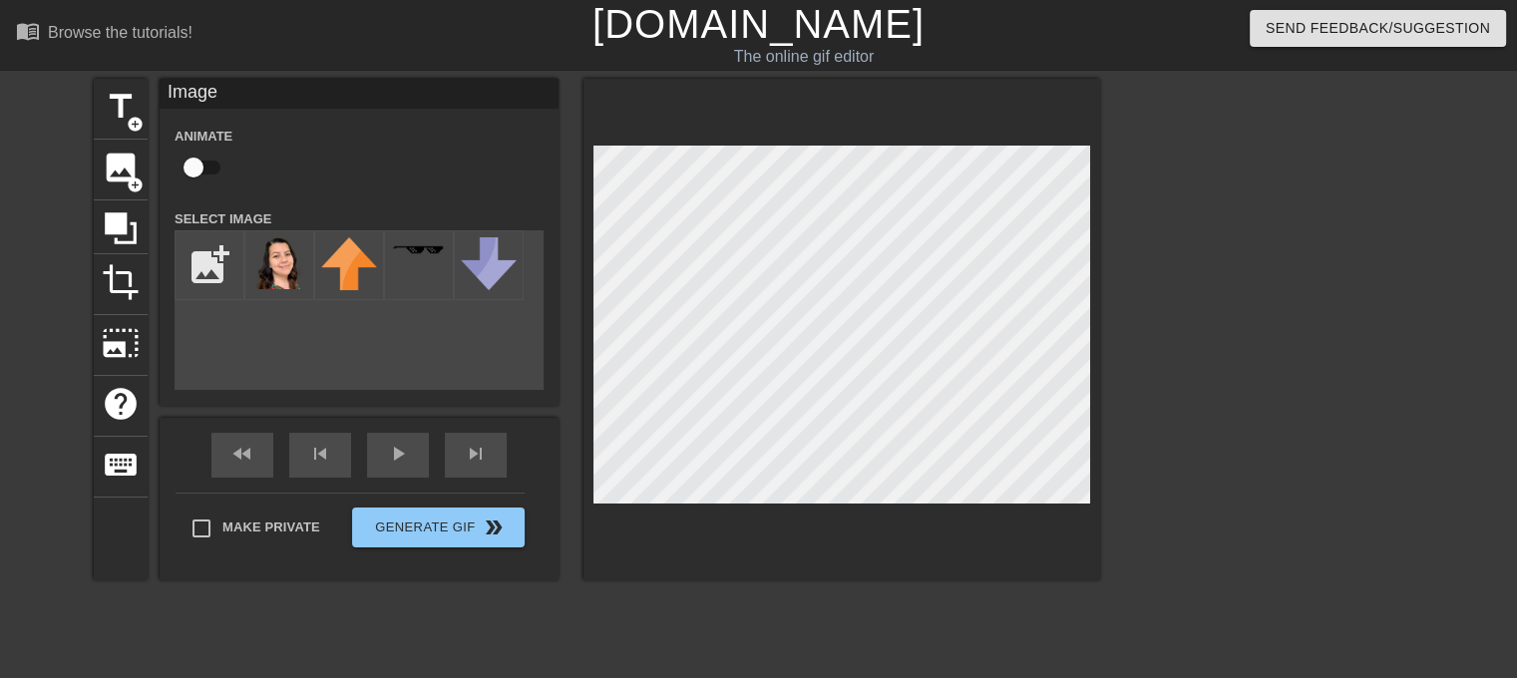
click at [195, 167] on input "checkbox" at bounding box center [194, 168] width 114 height 38
click at [1516, 485] on html "menu_book Browse the tutorials! [DOMAIN_NAME] The online gif editor Send Feedba…" at bounding box center [758, 420] width 1517 height 840
click at [197, 171] on input "checkbox" at bounding box center [194, 168] width 114 height 38
checkbox input "true"
click at [399, 453] on div "play_arrow" at bounding box center [398, 455] width 62 height 45
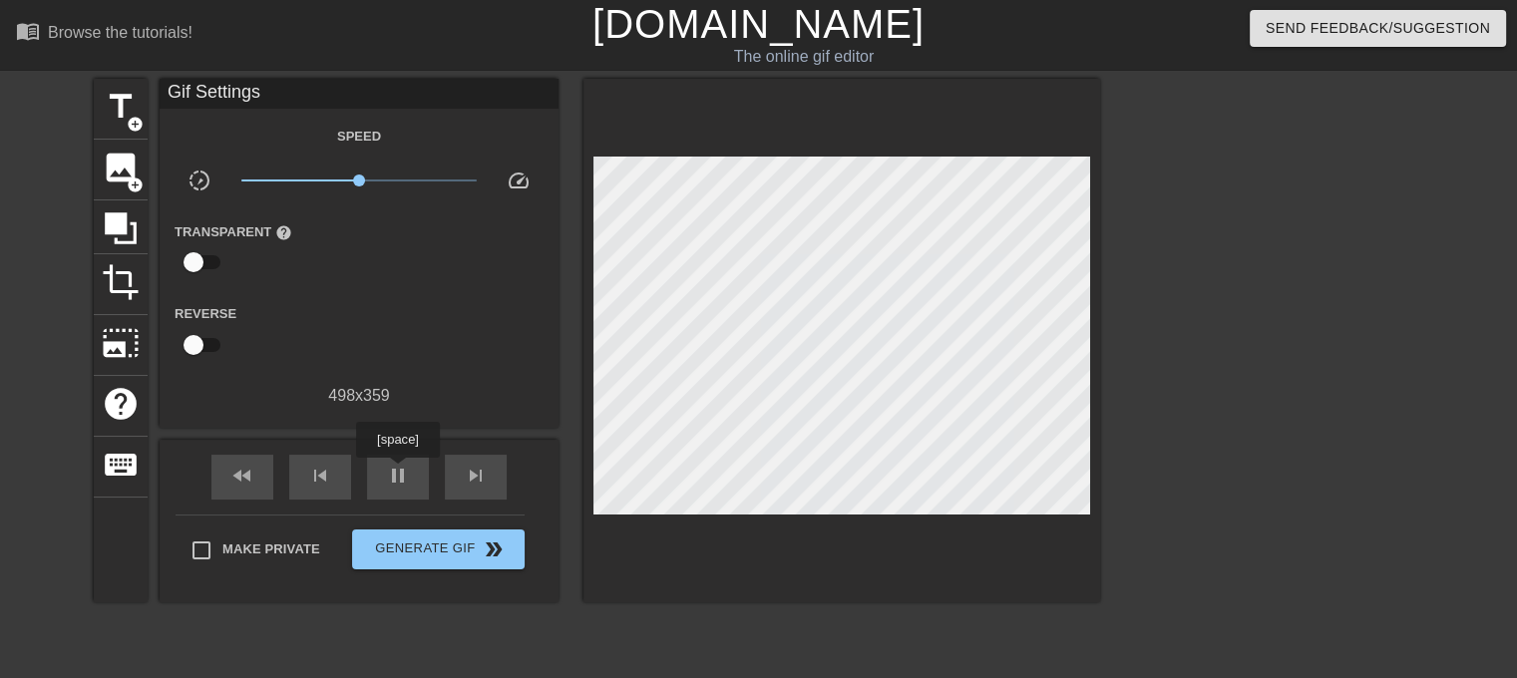
click at [397, 472] on span "pause" at bounding box center [398, 476] width 24 height 24
click at [405, 455] on div "play_arrow" at bounding box center [398, 477] width 62 height 45
click at [405, 466] on span "pause" at bounding box center [398, 476] width 24 height 24
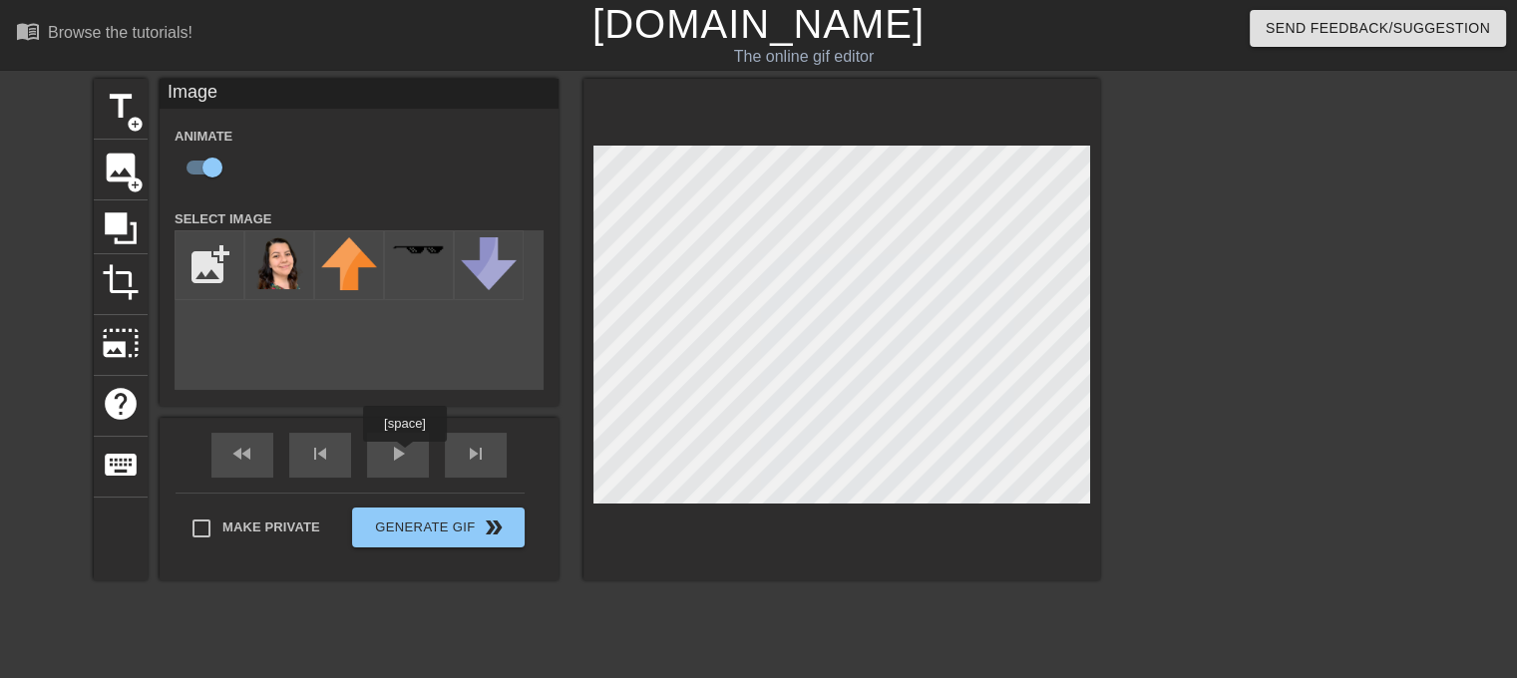
click at [403, 456] on div "play_arrow" at bounding box center [398, 455] width 62 height 45
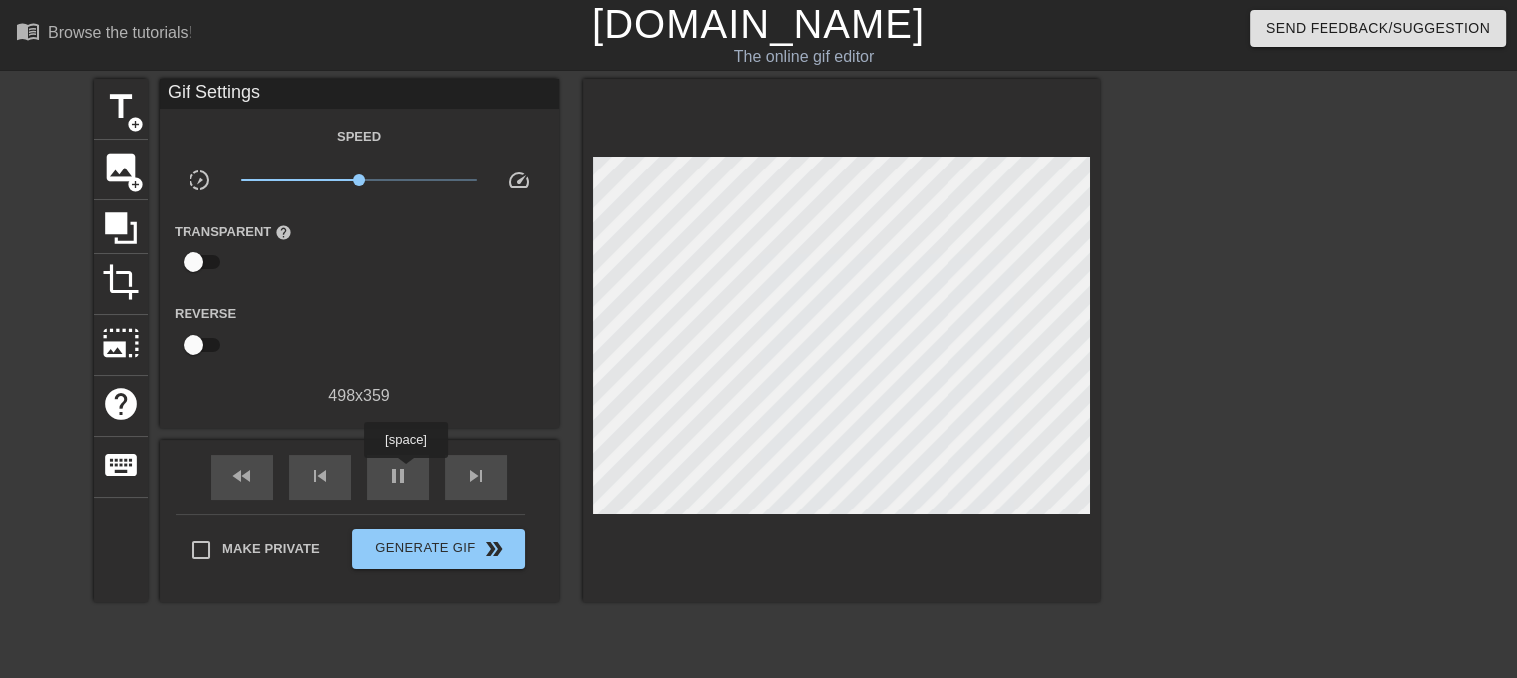
click at [405, 472] on span "pause" at bounding box center [398, 476] width 24 height 24
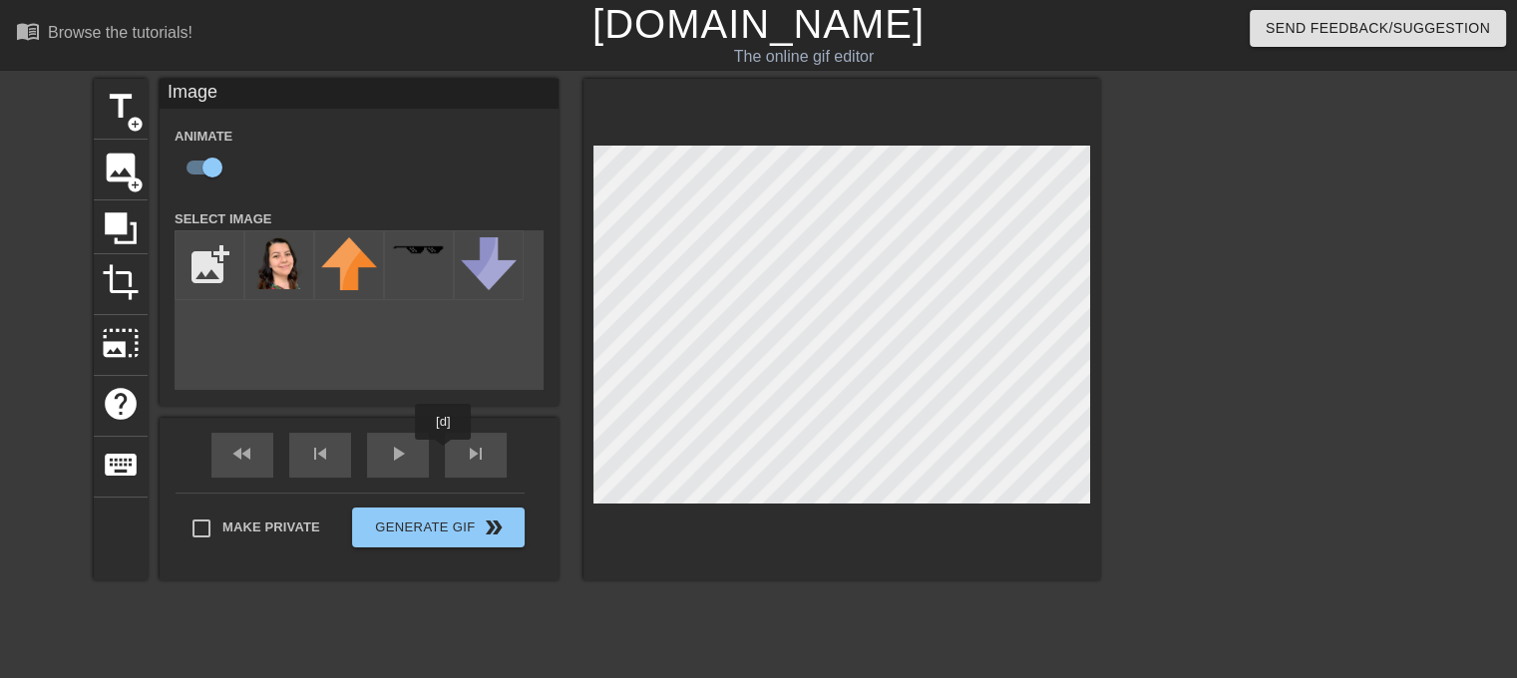
click at [415, 446] on div "fast_rewind skip_previous play_arrow skip_next" at bounding box center [358, 455] width 325 height 75
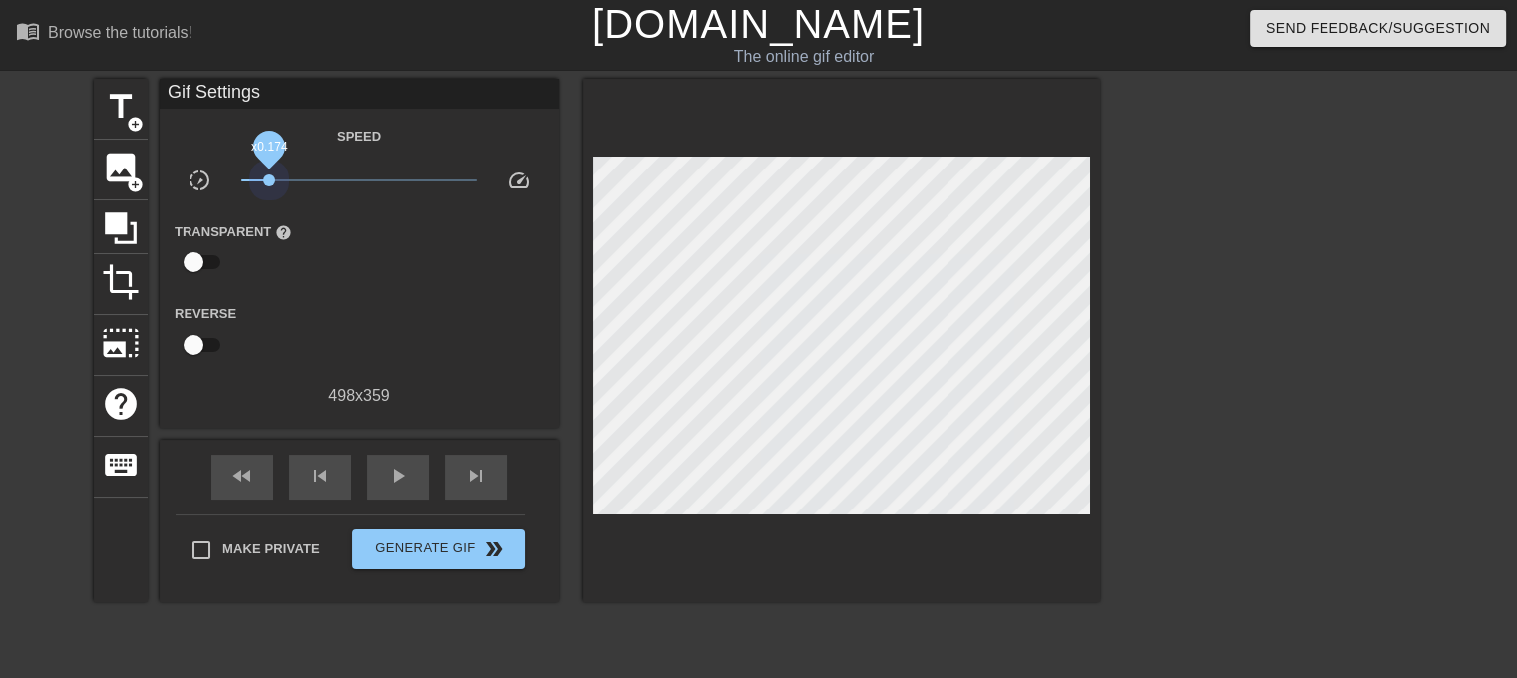
drag, startPoint x: 351, startPoint y: 179, endPoint x: 267, endPoint y: 175, distance: 83.9
click at [267, 175] on span "x0.174" at bounding box center [269, 181] width 12 height 12
click at [401, 475] on span "play_arrow" at bounding box center [398, 476] width 24 height 24
click at [395, 485] on span "pause" at bounding box center [398, 476] width 24 height 24
click at [412, 449] on div "fast_rewind skip_previous play_arrow skip_next" at bounding box center [358, 477] width 325 height 75
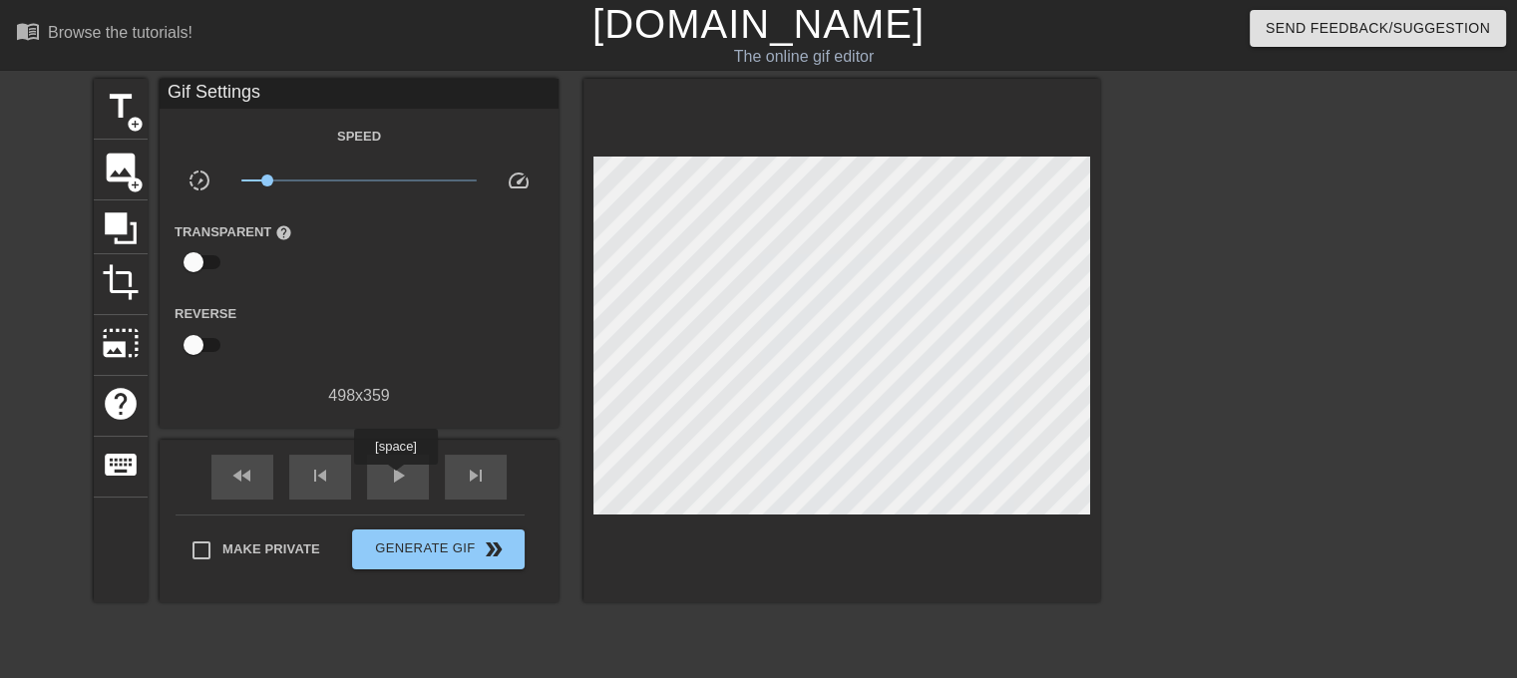
click at [395, 479] on span "play_arrow" at bounding box center [398, 476] width 24 height 24
click at [395, 479] on span "pause" at bounding box center [398, 476] width 24 height 24
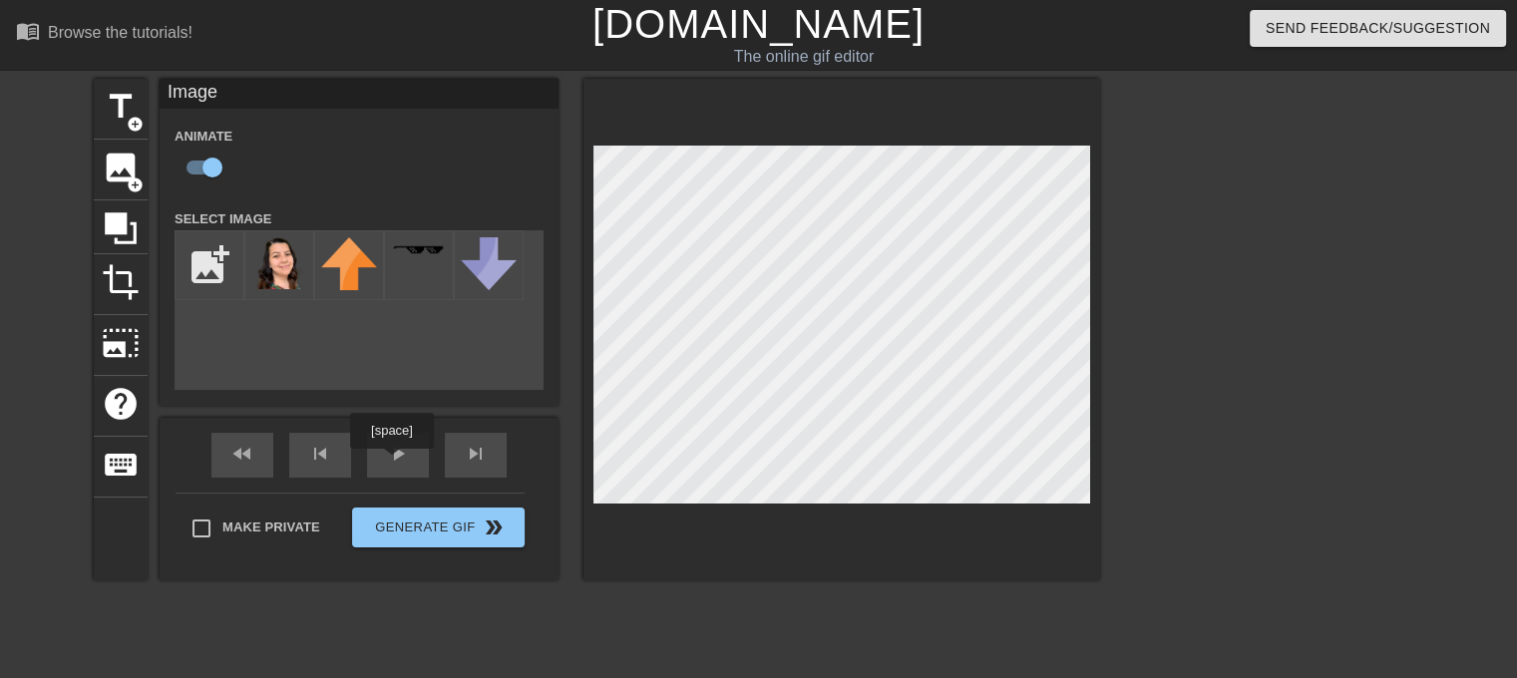
click at [396, 456] on div "play_arrow" at bounding box center [398, 455] width 62 height 45
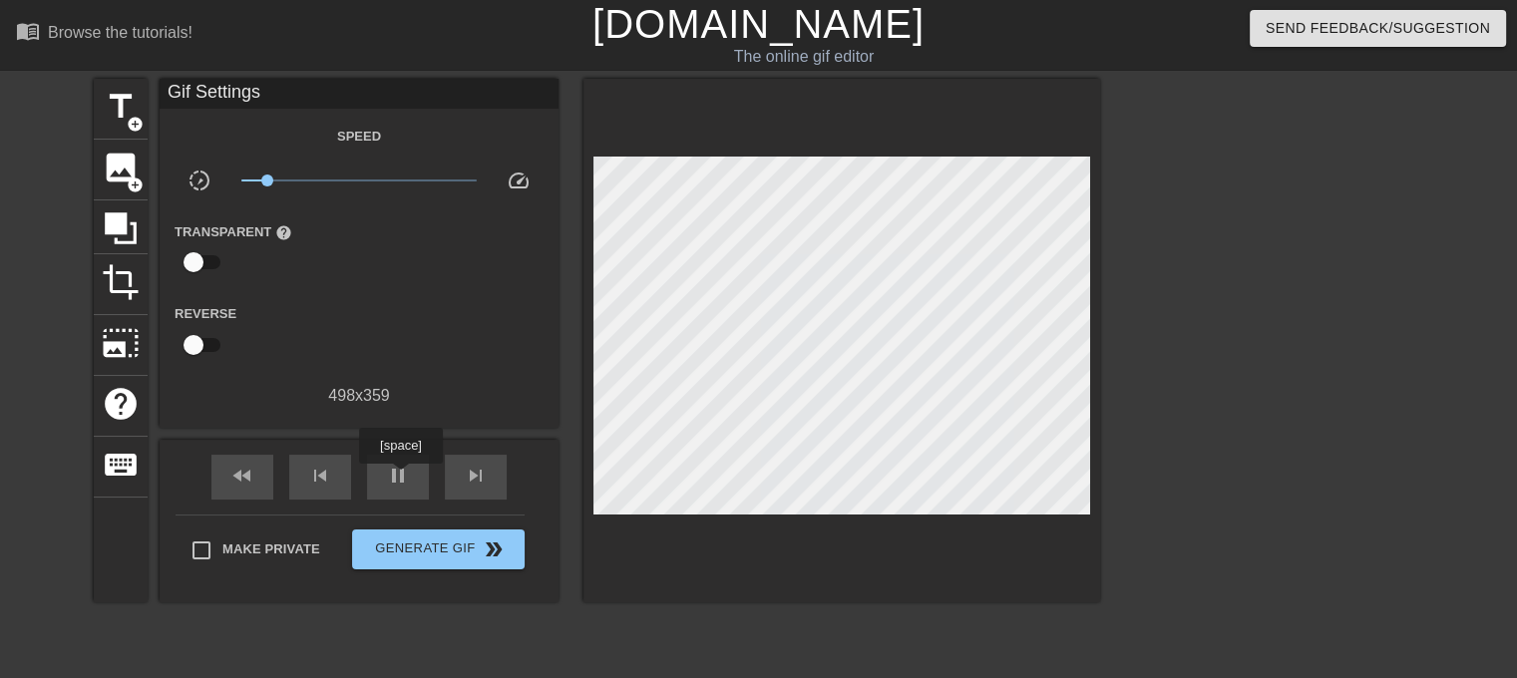
click at [400, 478] on span "pause" at bounding box center [398, 476] width 24 height 24
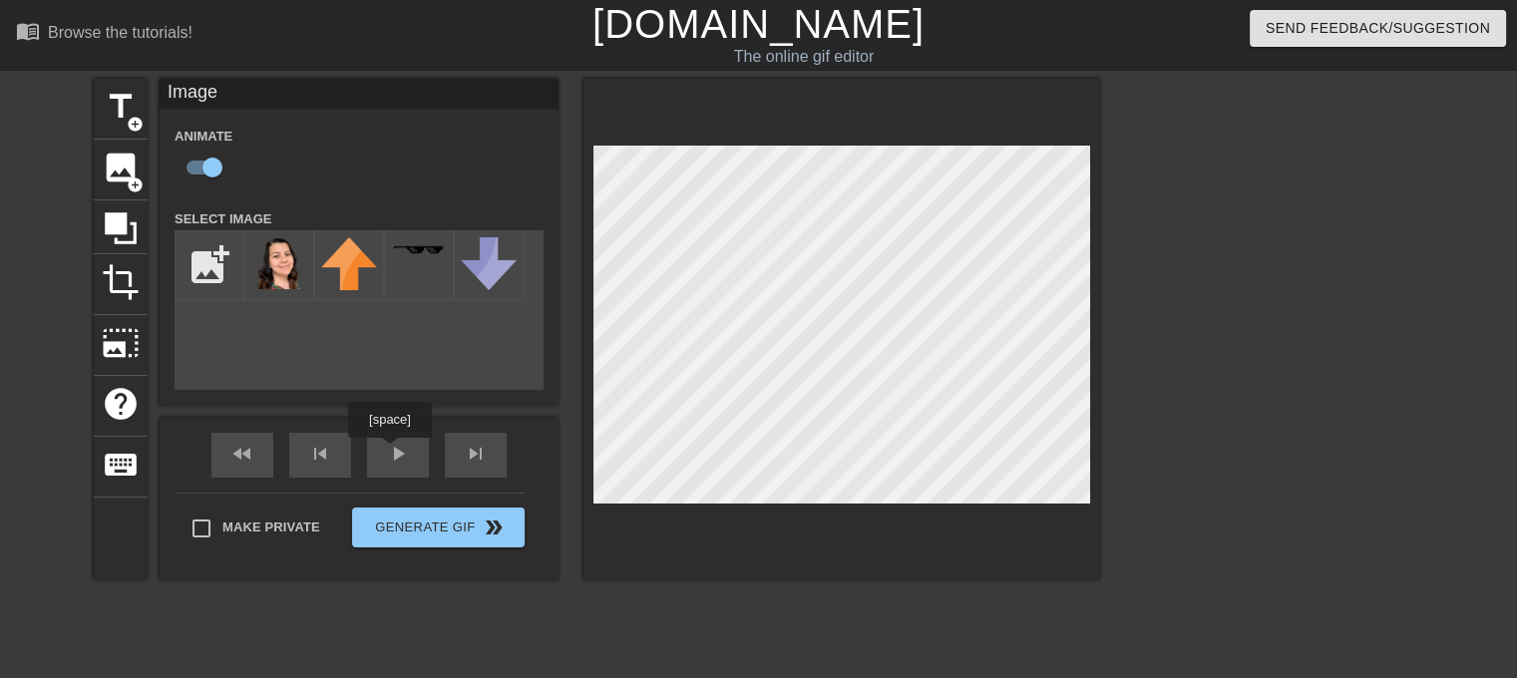
click at [389, 452] on div "fast_rewind skip_previous play_arrow skip_next" at bounding box center [358, 455] width 325 height 75
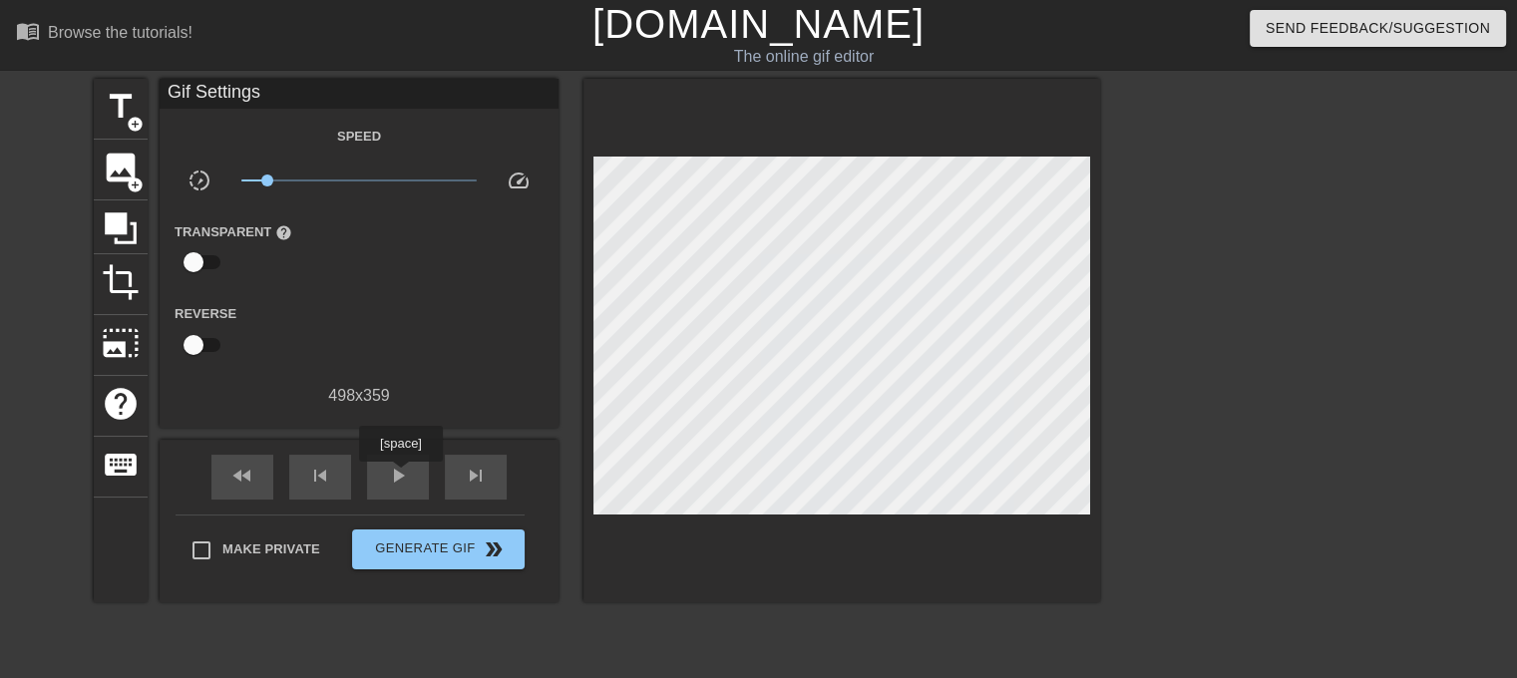
click at [400, 476] on span "play_arrow" at bounding box center [398, 476] width 24 height 24
click at [392, 477] on span "pause" at bounding box center [398, 476] width 24 height 24
drag, startPoint x: 287, startPoint y: 179, endPoint x: 371, endPoint y: 186, distance: 84.2
click at [371, 186] on span "x1.43" at bounding box center [359, 181] width 236 height 24
click at [391, 481] on span "play_arrow" at bounding box center [398, 476] width 24 height 24
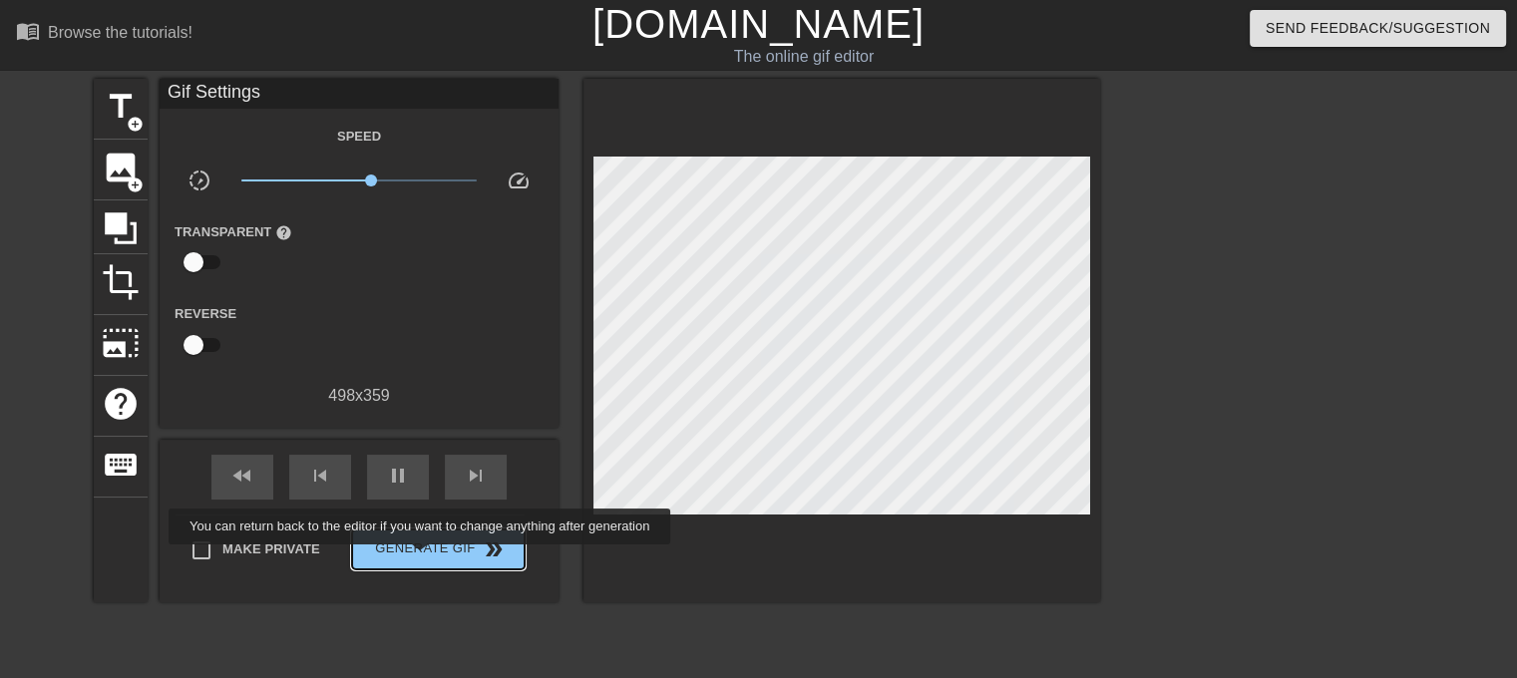
click at [427, 544] on span "Generate Gif double_arrow" at bounding box center [438, 550] width 157 height 24
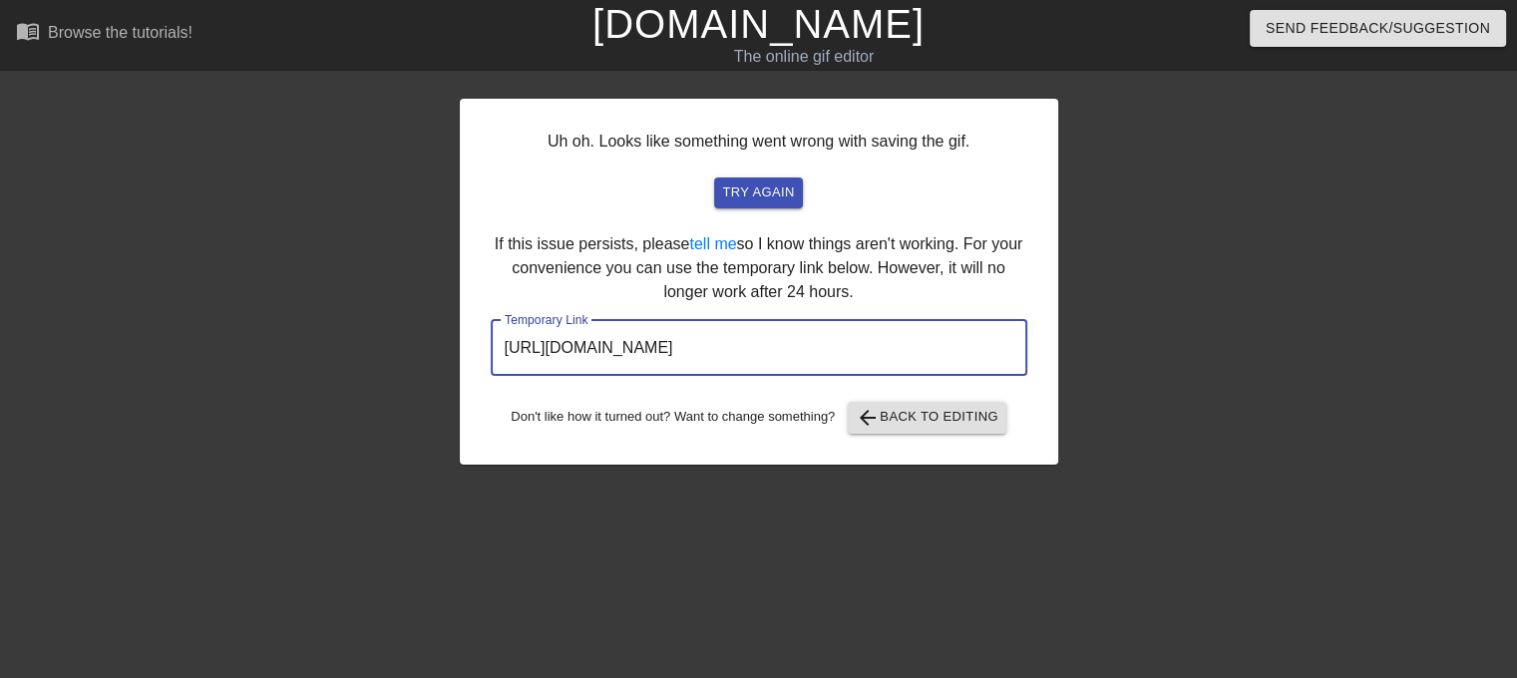
click at [758, 344] on input "[URL][DOMAIN_NAME]" at bounding box center [759, 348] width 537 height 56
drag, startPoint x: 857, startPoint y: 342, endPoint x: 413, endPoint y: 334, distance: 443.9
click at [413, 334] on div "Uh oh. Looks like something went wrong with saving the gif. try again If this i…" at bounding box center [758, 378] width 1517 height 598
